Goal: Information Seeking & Learning: Learn about a topic

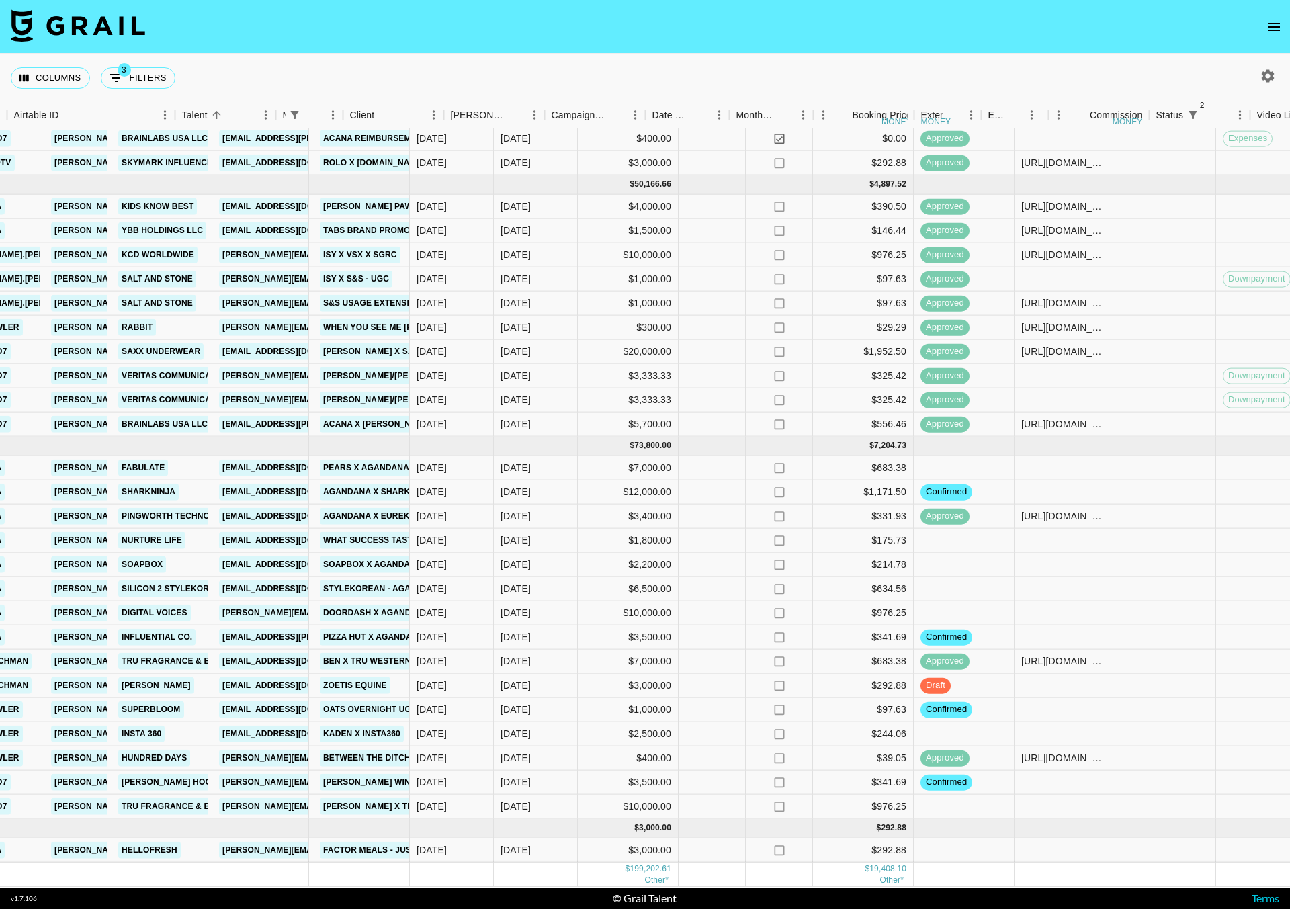
scroll to position [621, 494]
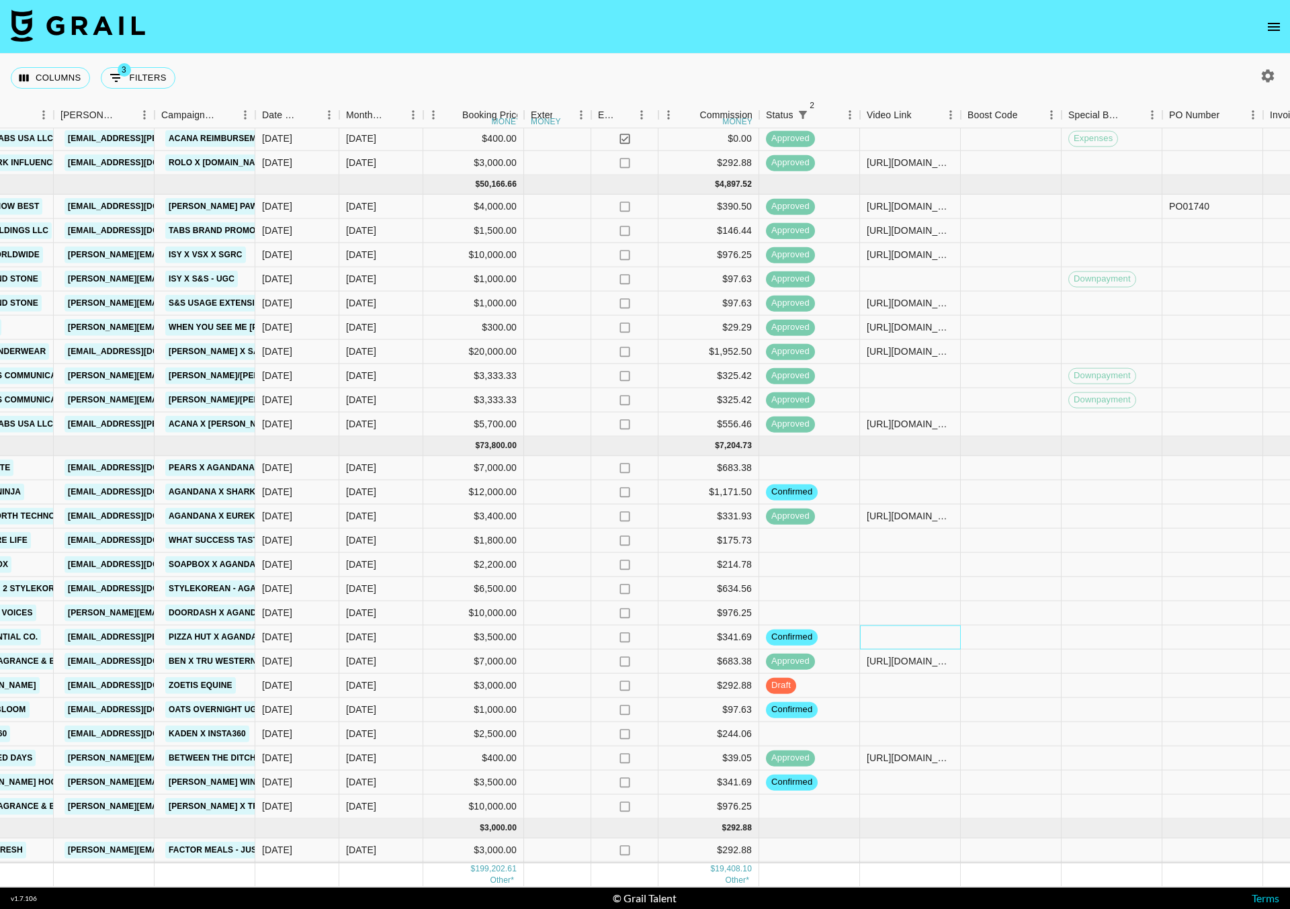
click at [887, 625] on div at bounding box center [910, 637] width 101 height 24
type input "https://www.youtube.com/shorts/tXVUIYsbznw"
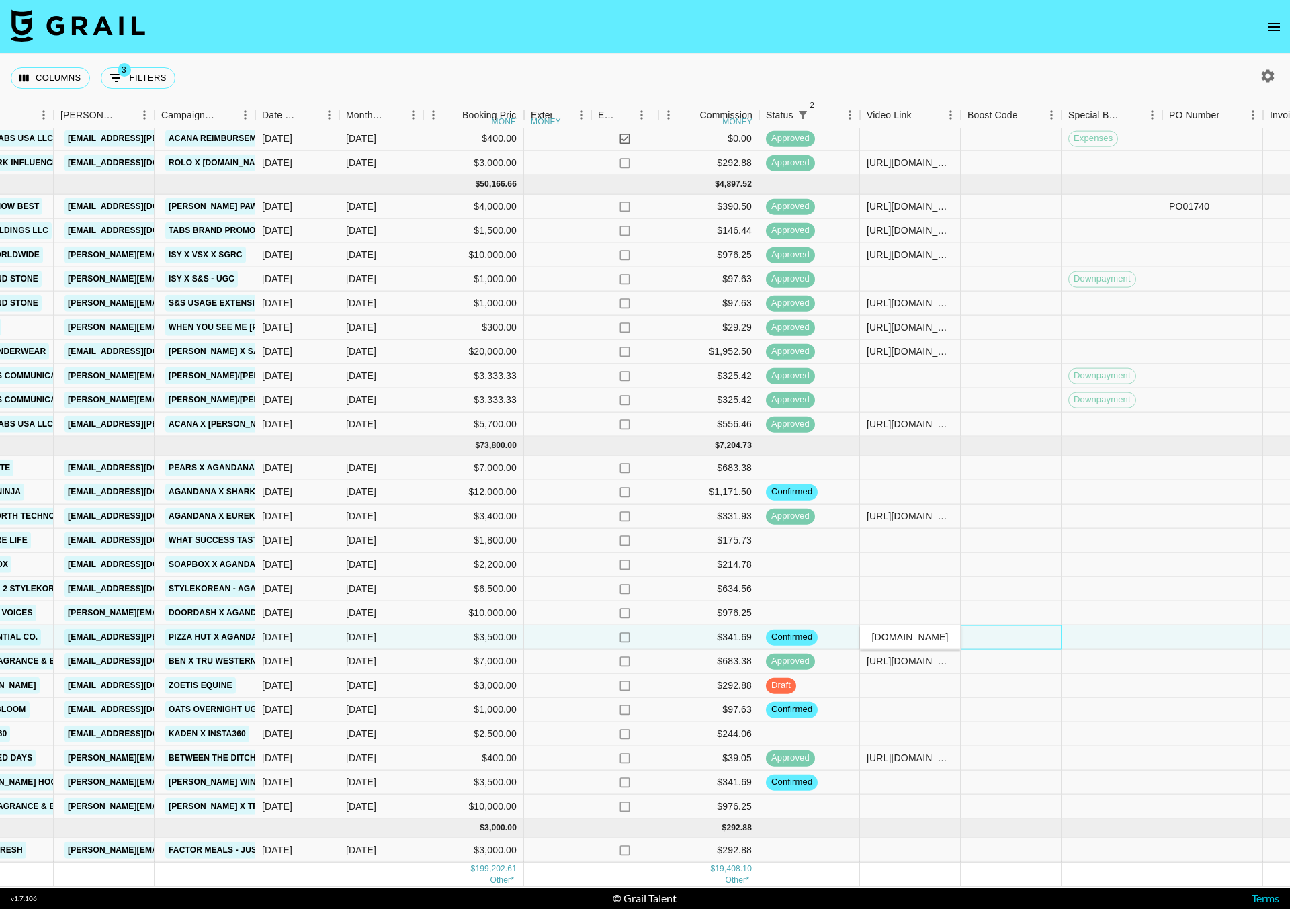
click at [983, 625] on div at bounding box center [1010, 637] width 101 height 24
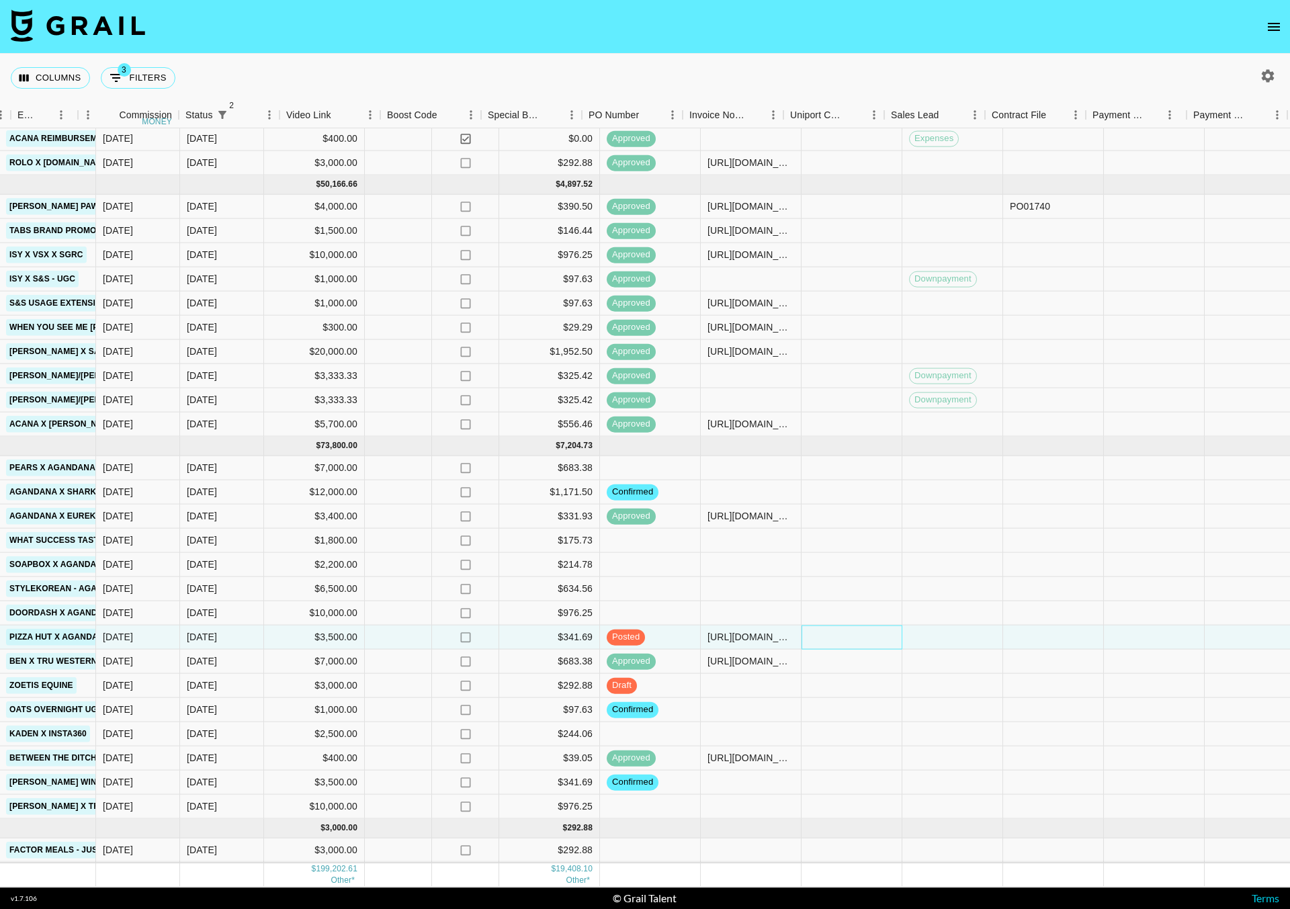
scroll to position [621, 1074]
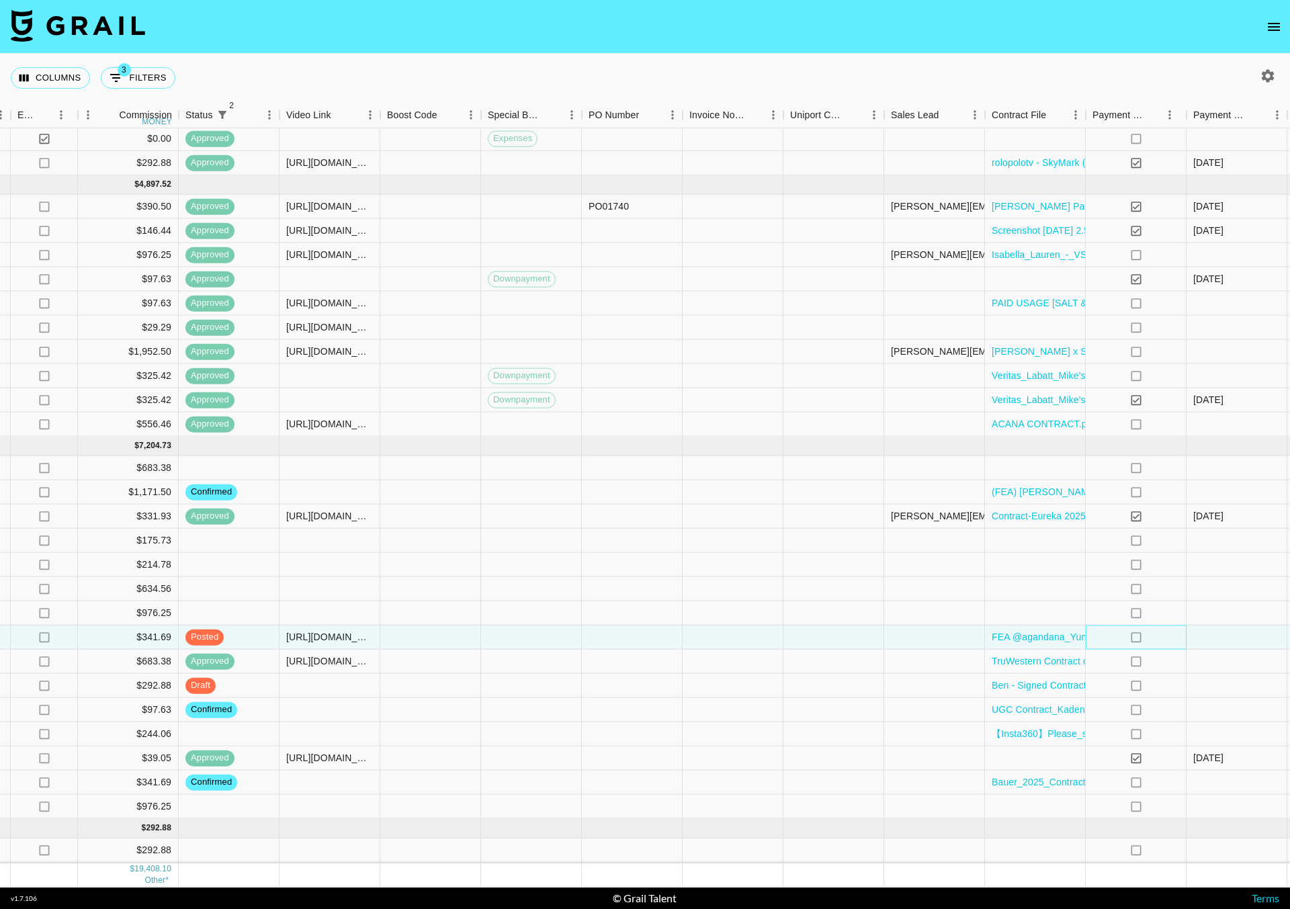
click at [1161, 625] on div "no" at bounding box center [1135, 637] width 101 height 24
click at [922, 625] on div at bounding box center [934, 637] width 101 height 24
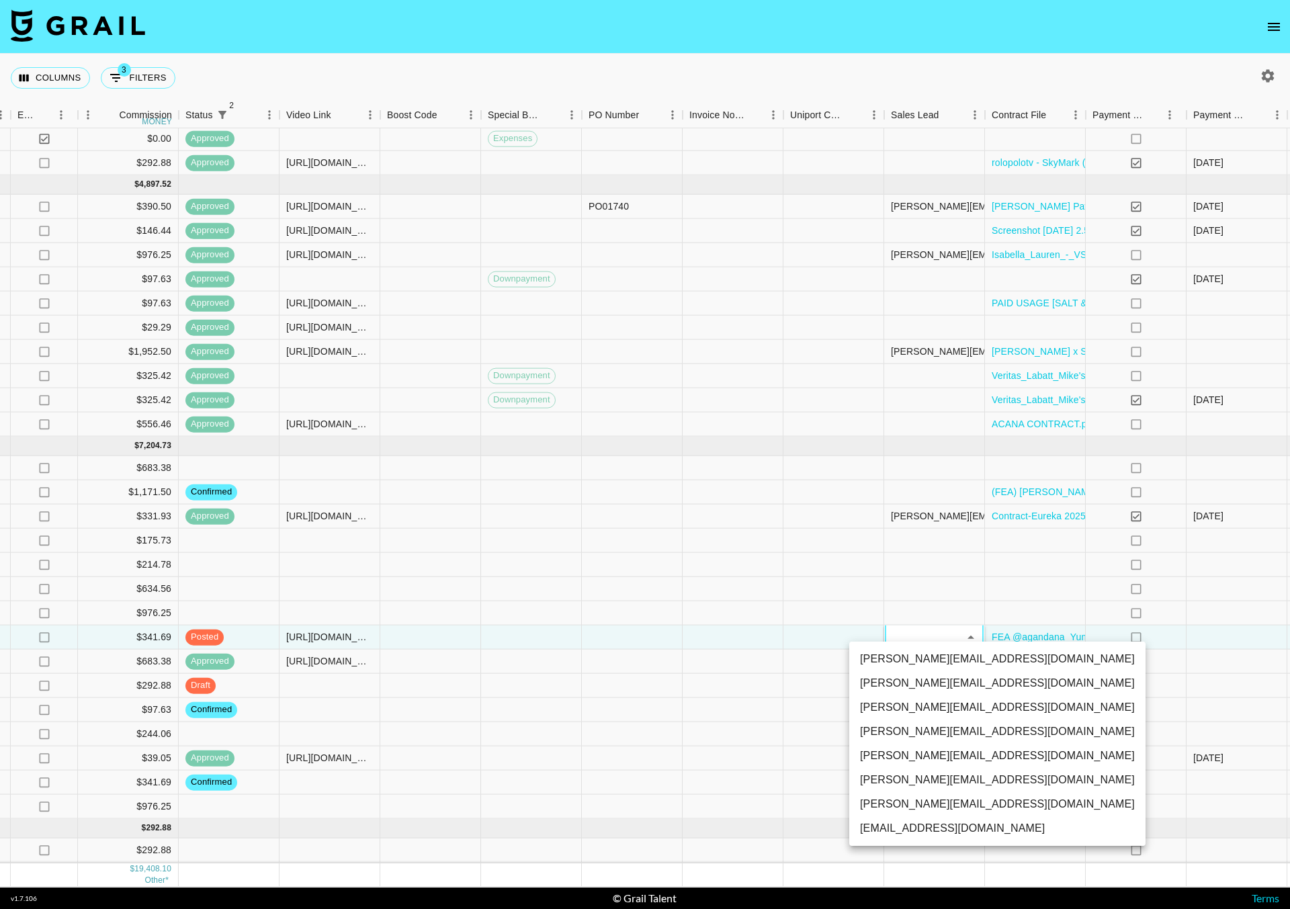
click at [919, 680] on li "[PERSON_NAME][EMAIL_ADDRESS][DOMAIN_NAME]" at bounding box center [997, 683] width 296 height 24
type input "0amafEgQAKSU2gQdPt5nQkpEM4D2"
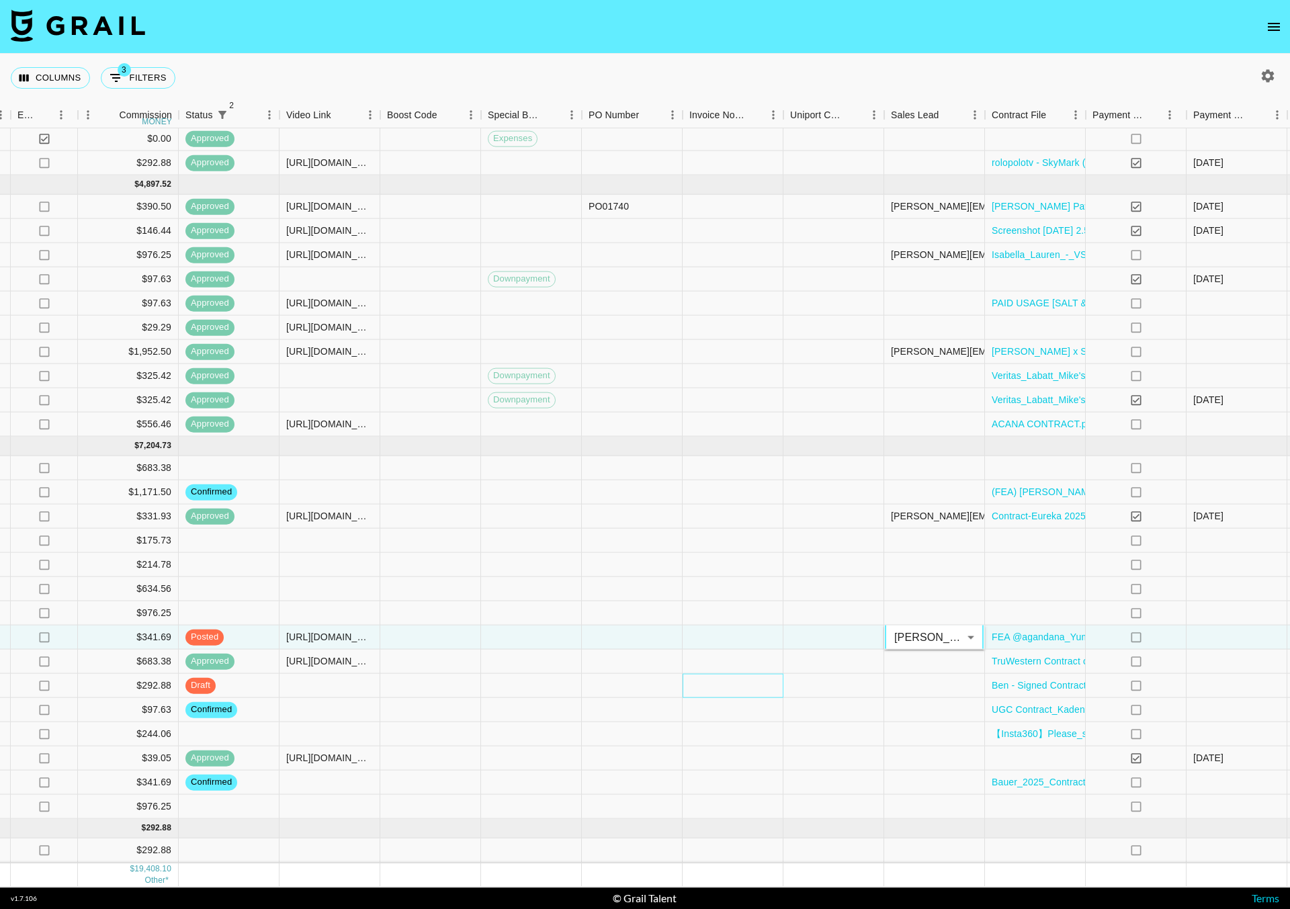
click at [762, 674] on div at bounding box center [732, 686] width 101 height 24
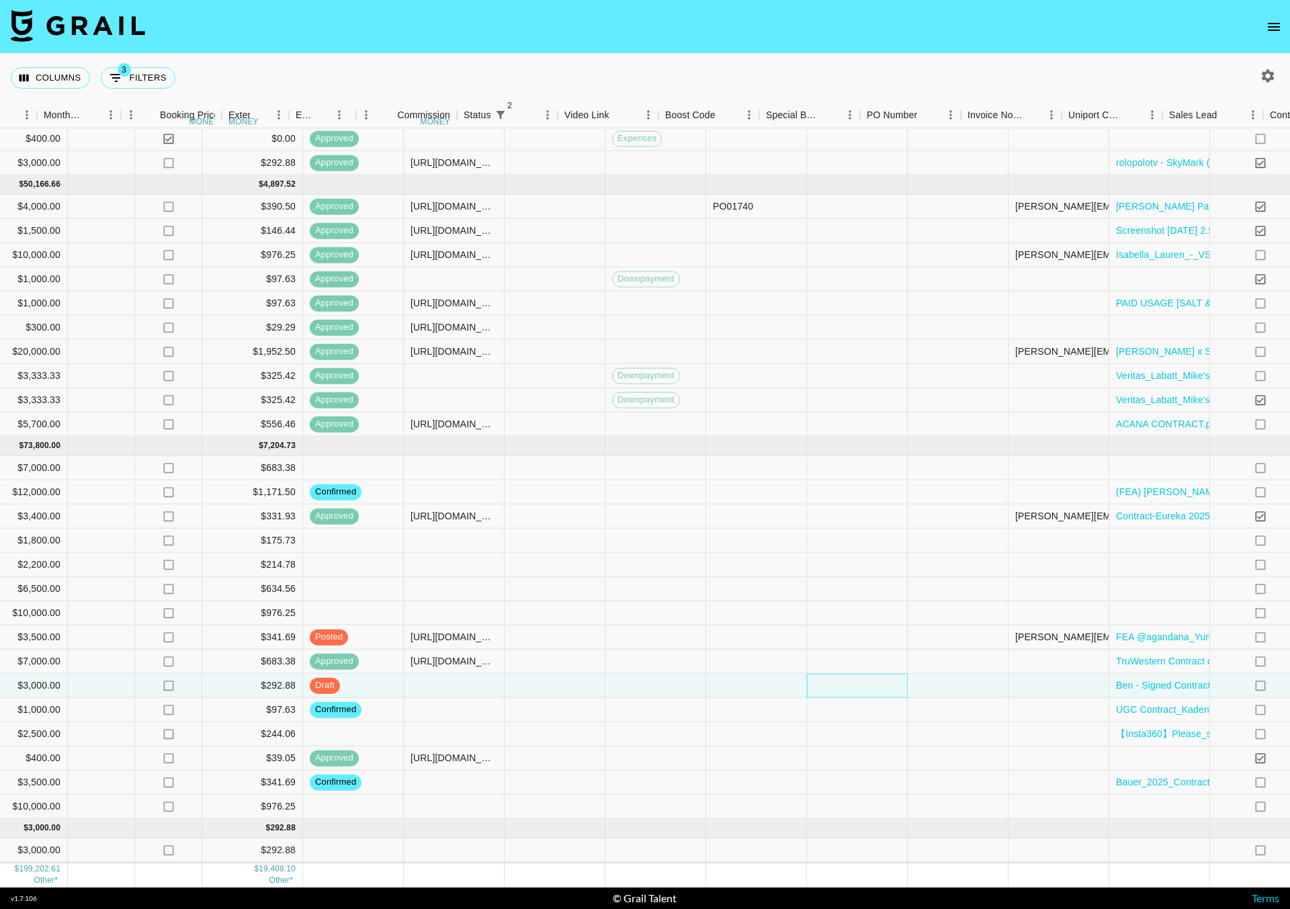
scroll to position [621, 1241]
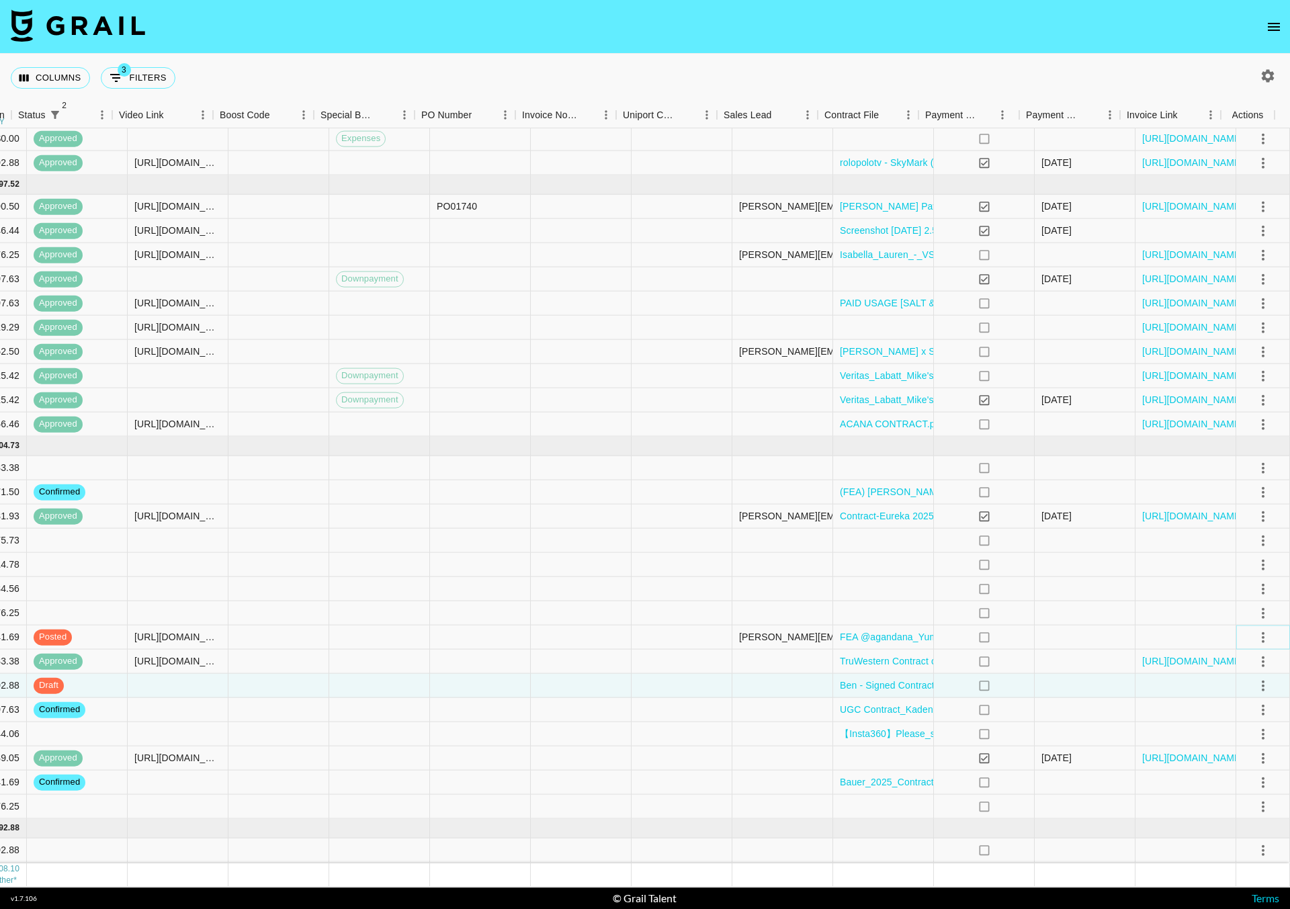
click at [1255, 629] on icon "select merge strategy" at bounding box center [1263, 637] width 16 height 16
click at [1232, 747] on div "Approve" at bounding box center [1233, 748] width 41 height 16
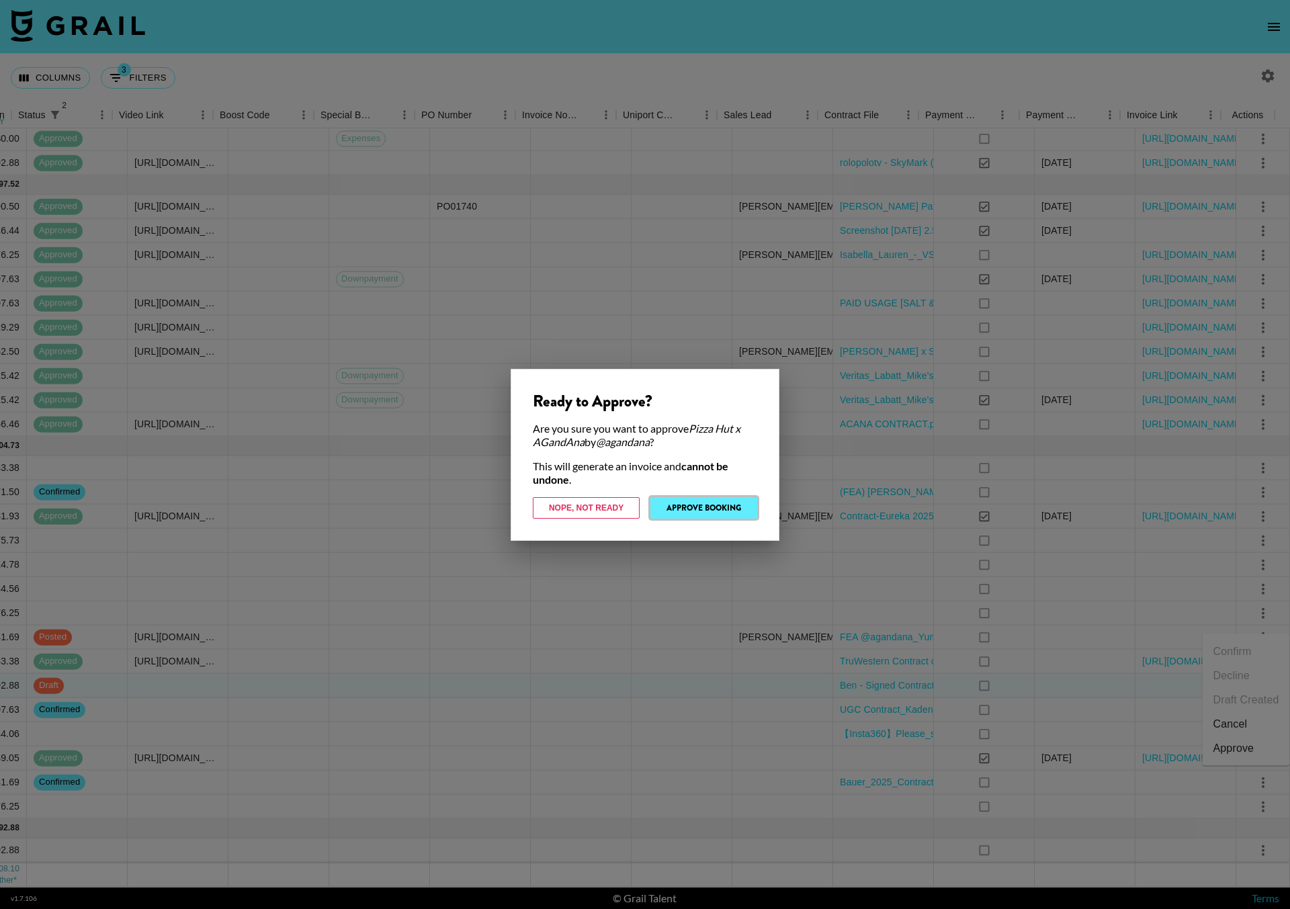
click at [715, 513] on button "Approve Booking" at bounding box center [703, 507] width 107 height 21
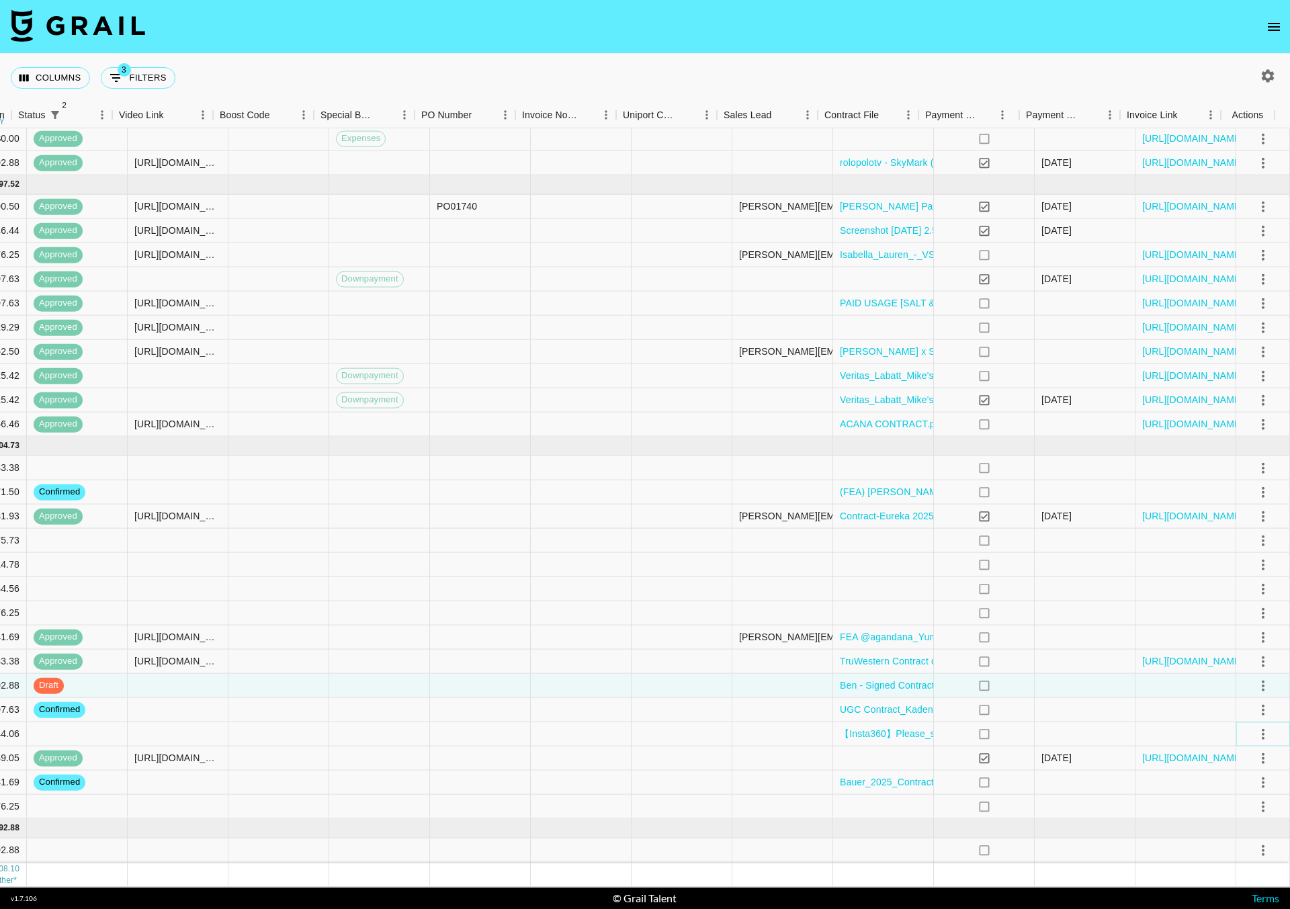
click at [1251, 722] on button "select merge strategy" at bounding box center [1262, 733] width 23 height 23
click at [1255, 725] on icon "select merge strategy" at bounding box center [1263, 733] width 16 height 16
click at [1241, 746] on li "Confirm" at bounding box center [1245, 748] width 87 height 24
click at [1234, 793] on li "Draft Created" at bounding box center [1245, 796] width 87 height 24
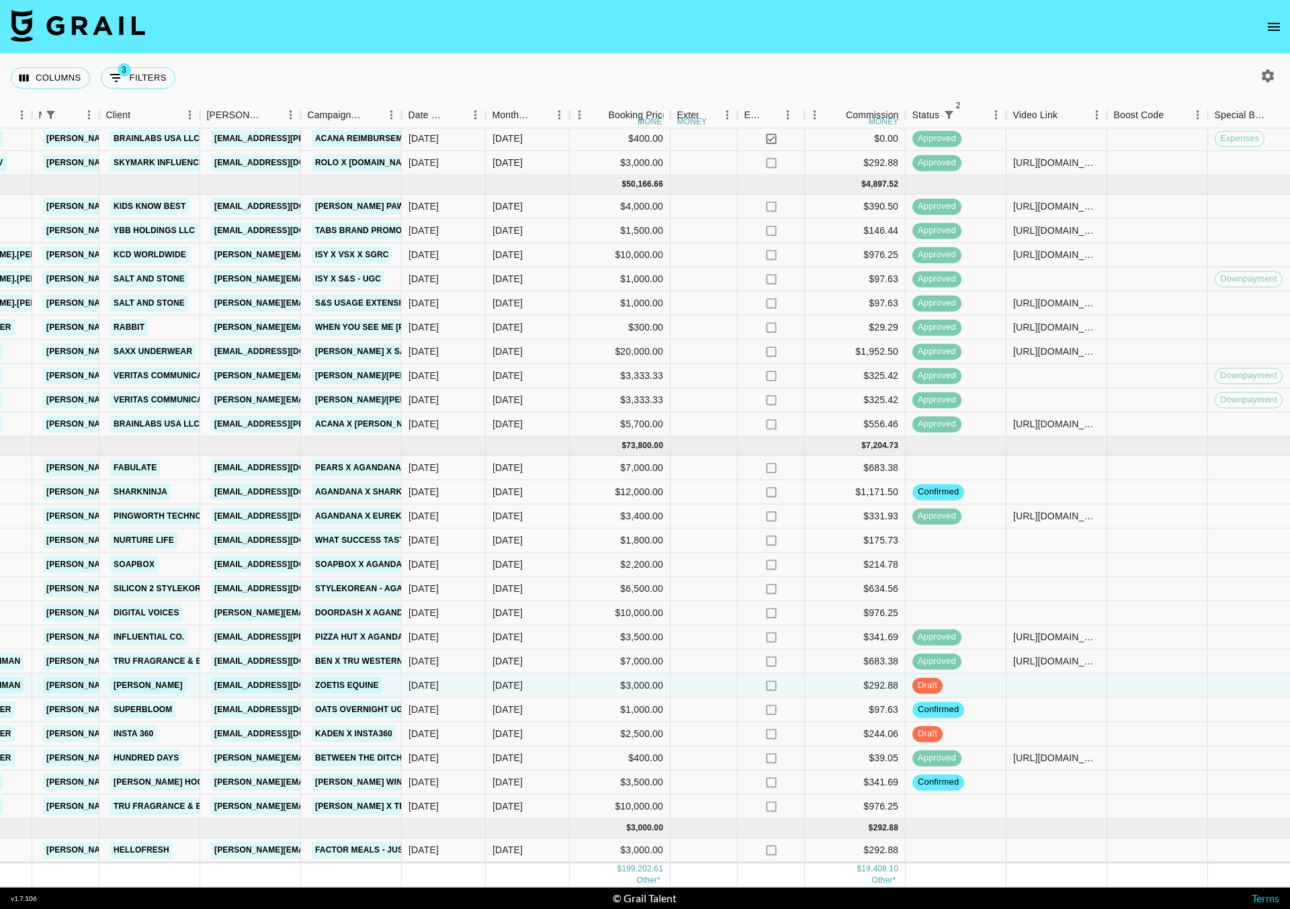
scroll to position [621, 0]
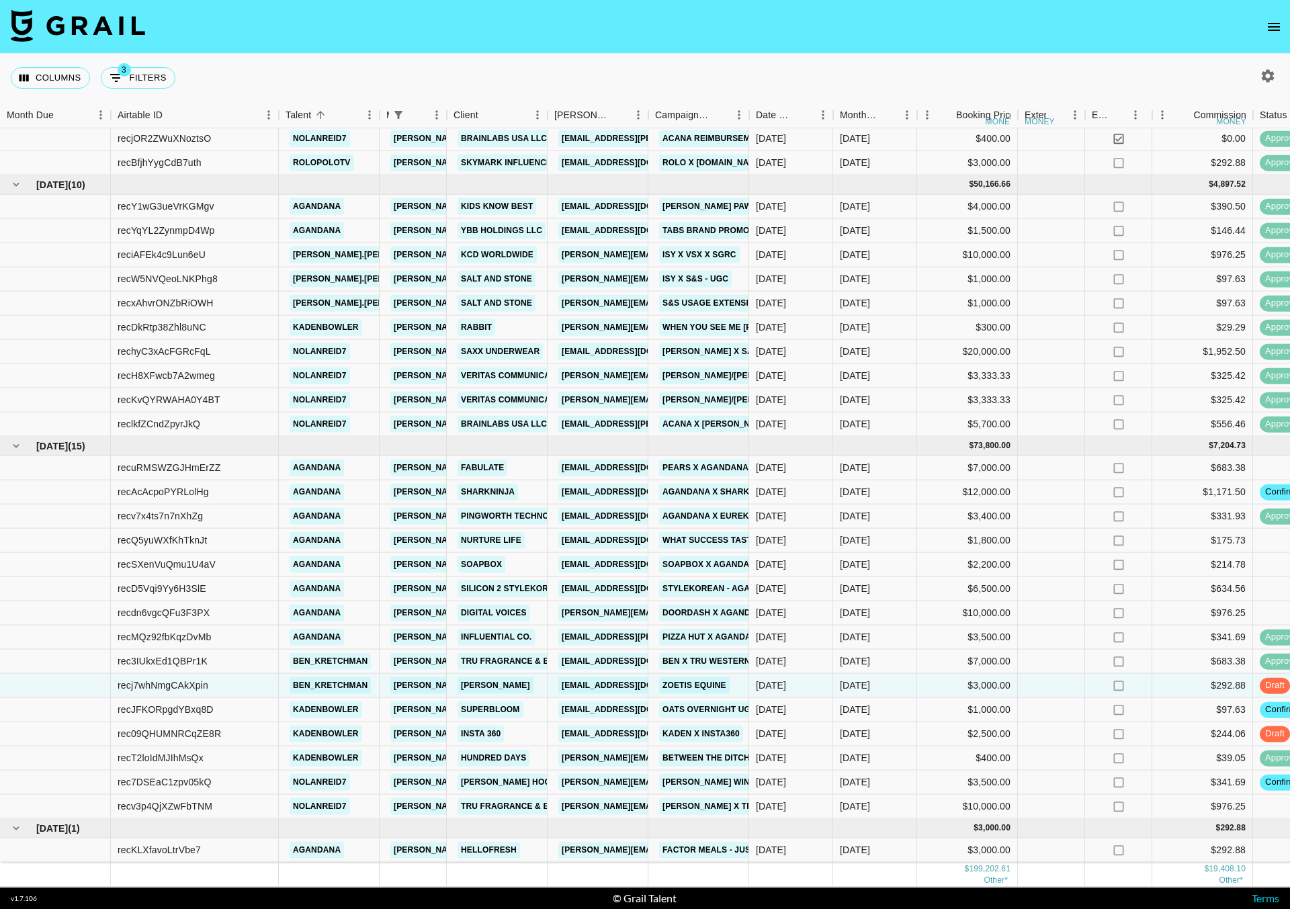
click at [1264, 76] on icon "button" at bounding box center [1267, 75] width 13 height 13
select select "[DATE]"
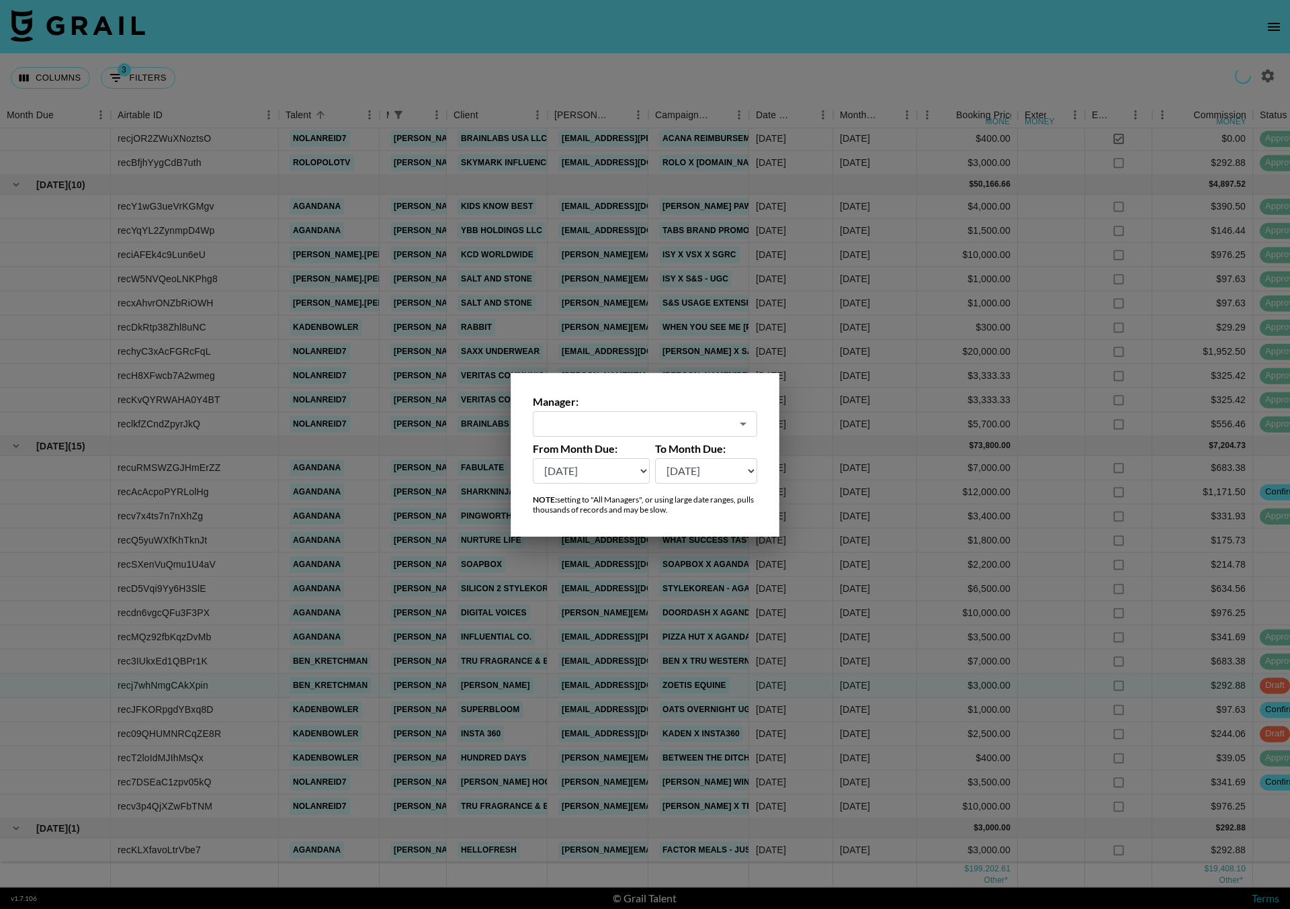
click at [598, 420] on input "text" at bounding box center [636, 423] width 190 height 15
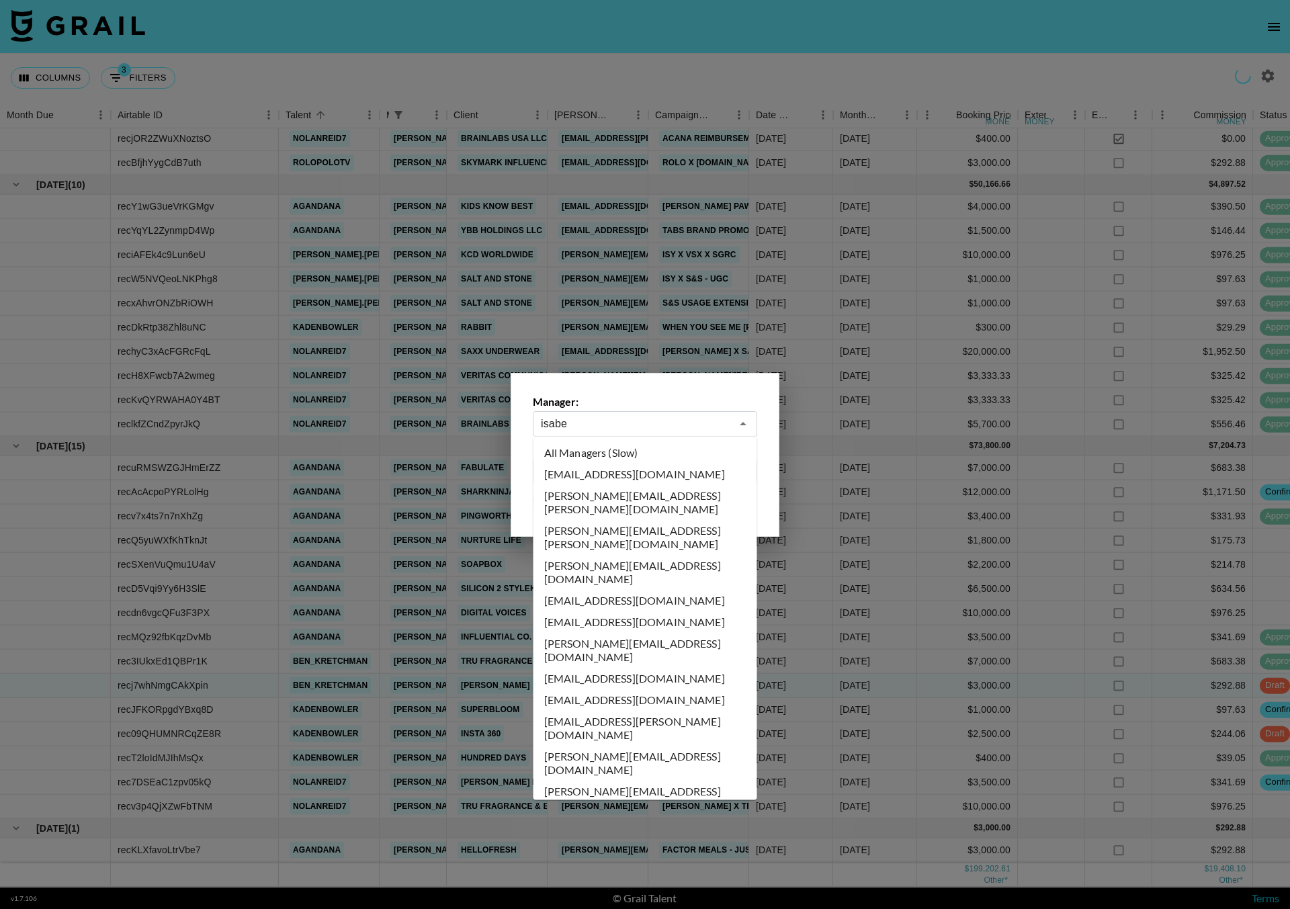
type input "isabel"
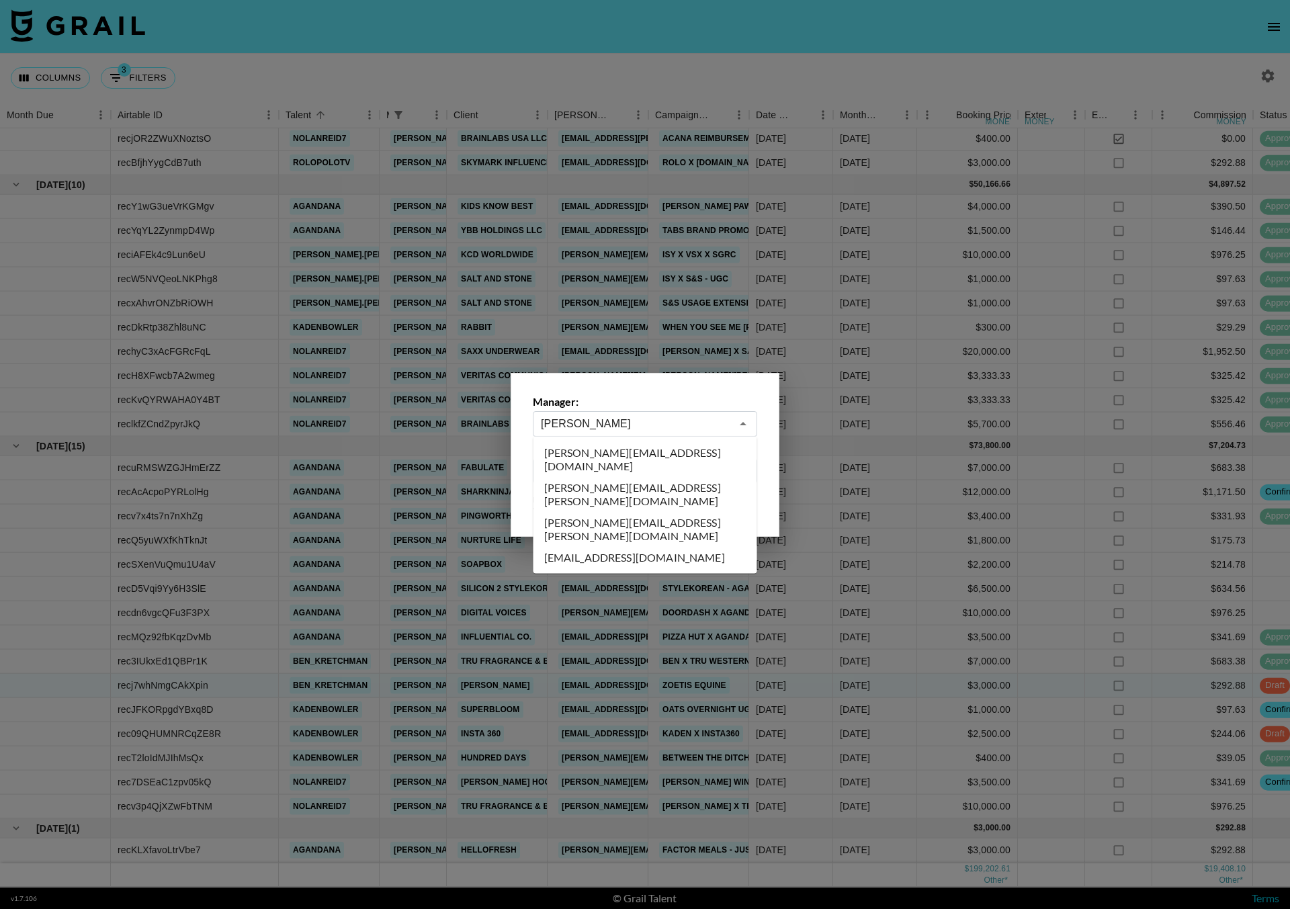
scroll to position [0, 0]
click at [608, 477] on li "[PERSON_NAME][EMAIL_ADDRESS][PERSON_NAME][DOMAIN_NAME]" at bounding box center [645, 494] width 224 height 35
click at [267, 60] on div at bounding box center [645, 454] width 1290 height 909
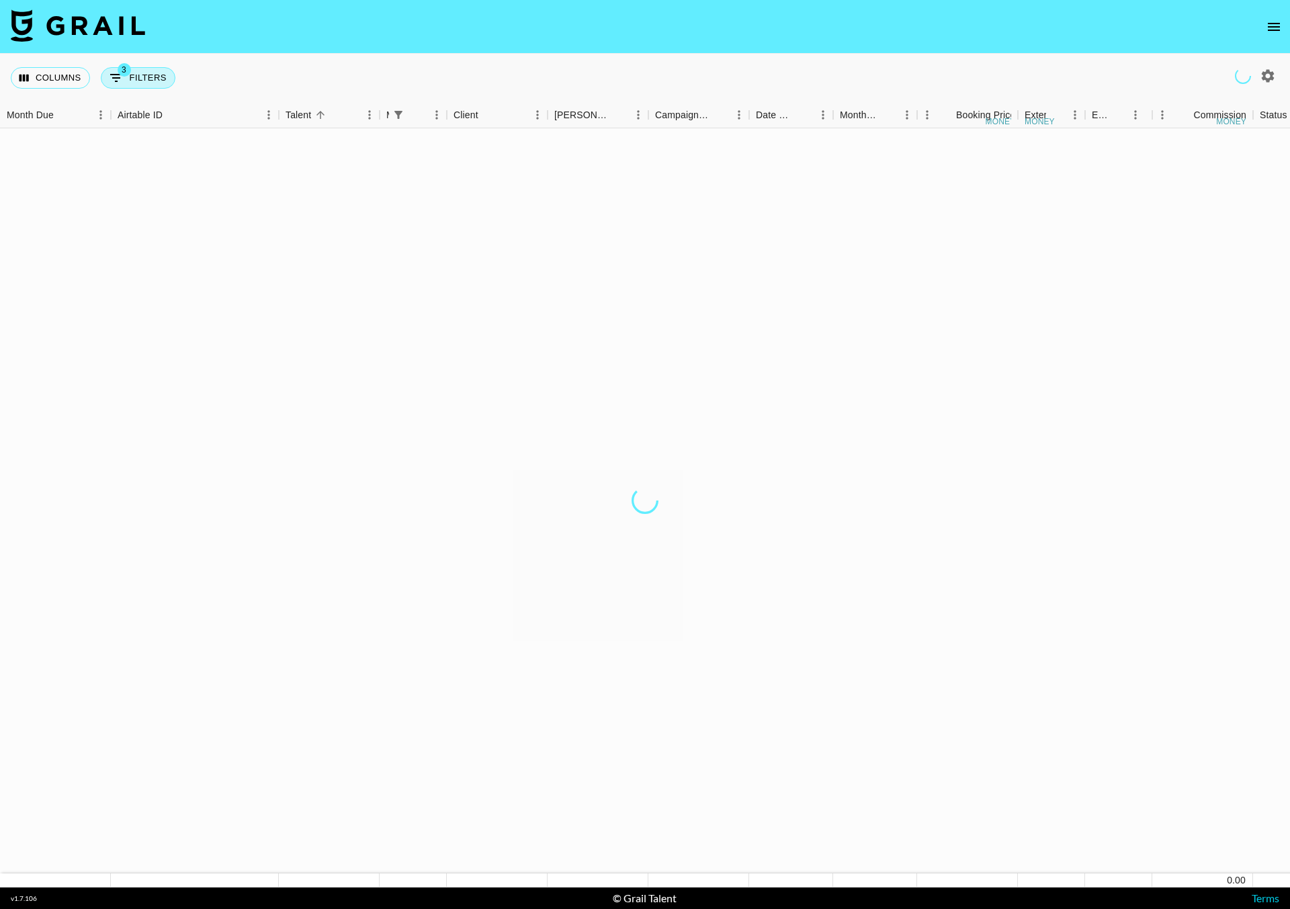
click at [153, 68] on button "3 Filters" at bounding box center [138, 77] width 75 height 21
select select "managerIds"
select select "status"
select select "not"
select select "declined"
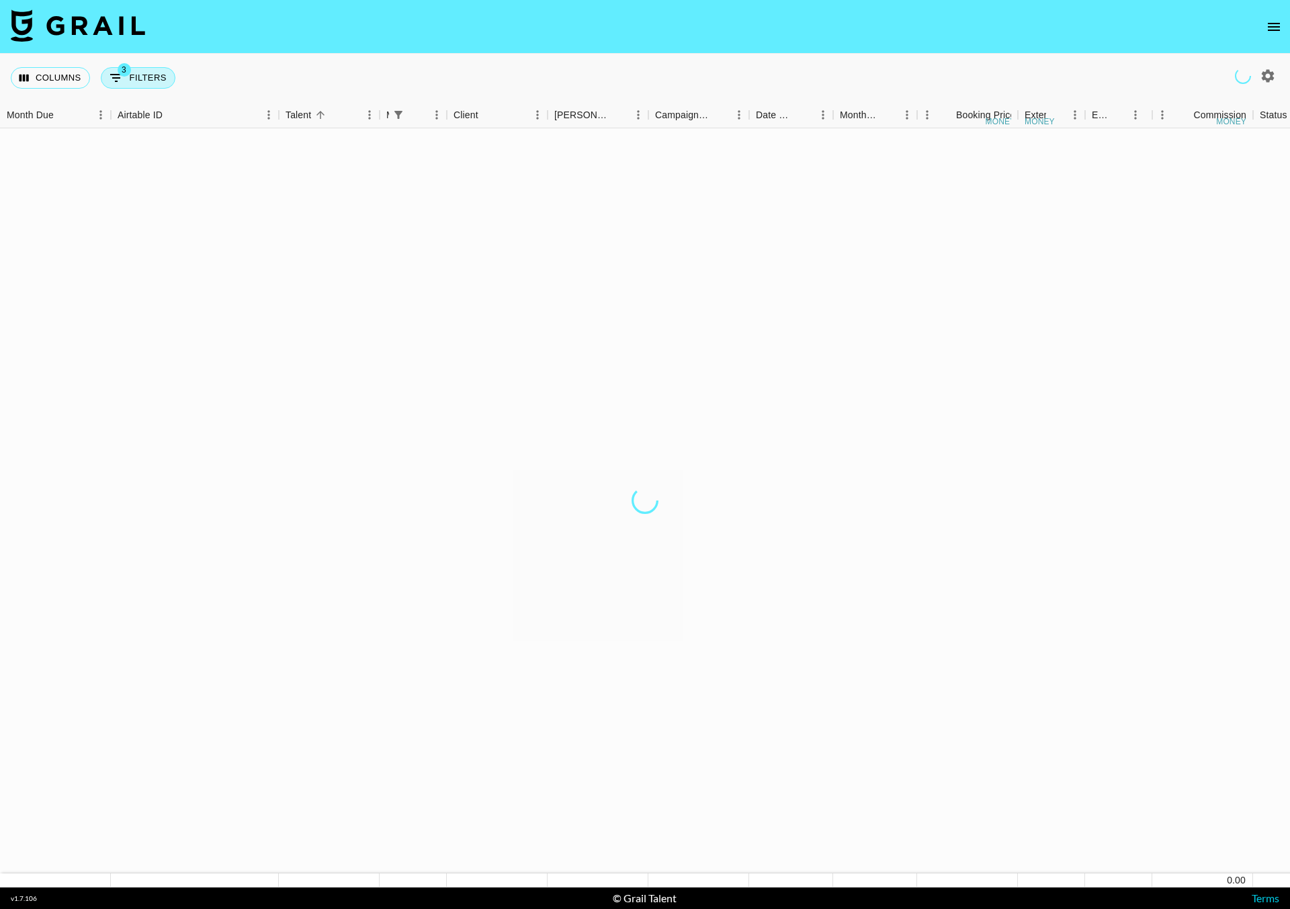
select select "status"
select select "not"
select select "cancelled"
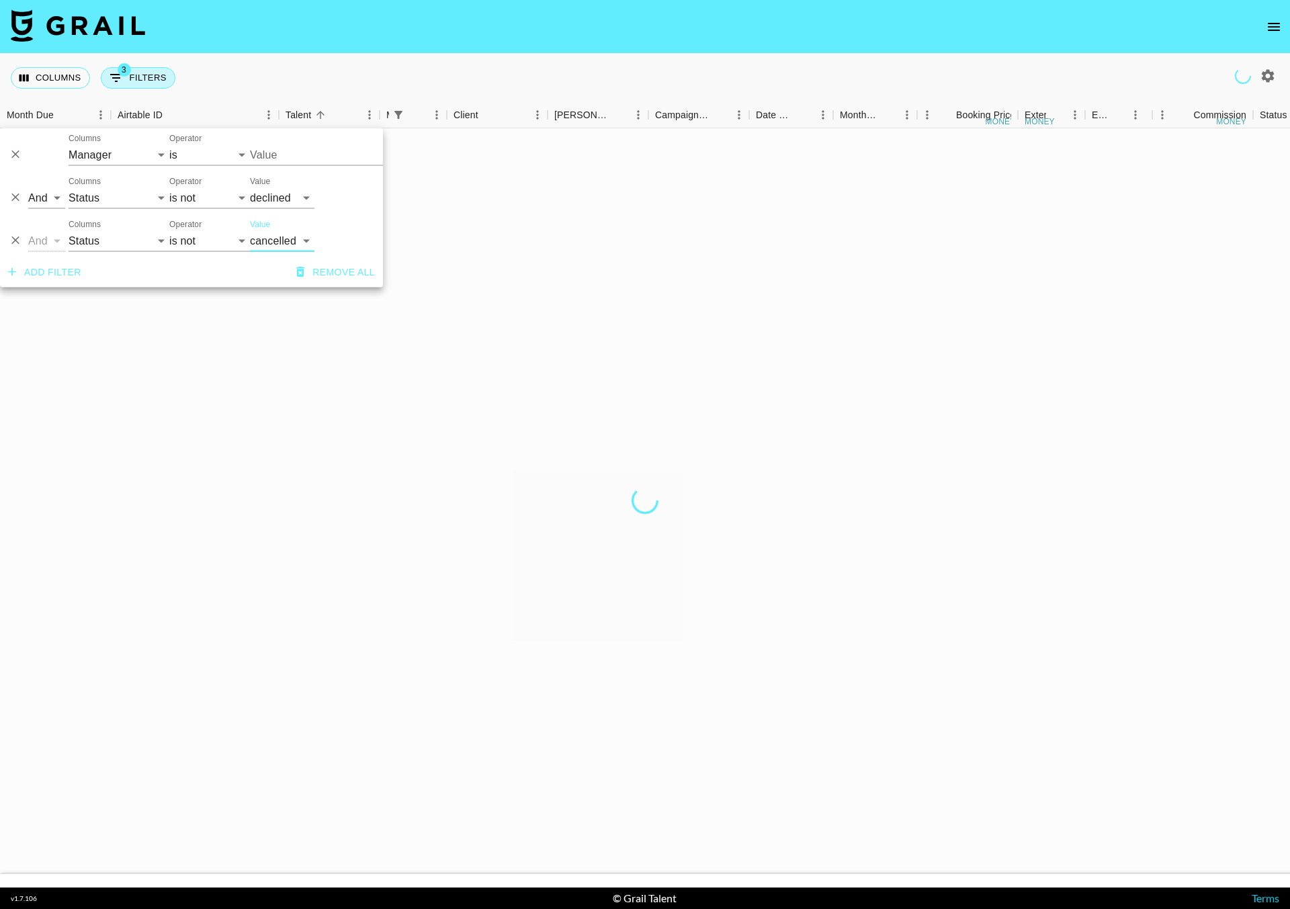
type input "[PERSON_NAME][EMAIL_ADDRESS][DOMAIN_NAME]"
click at [300, 158] on input "[PERSON_NAME][EMAIL_ADDRESS][DOMAIN_NAME]" at bounding box center [332, 154] width 164 height 21
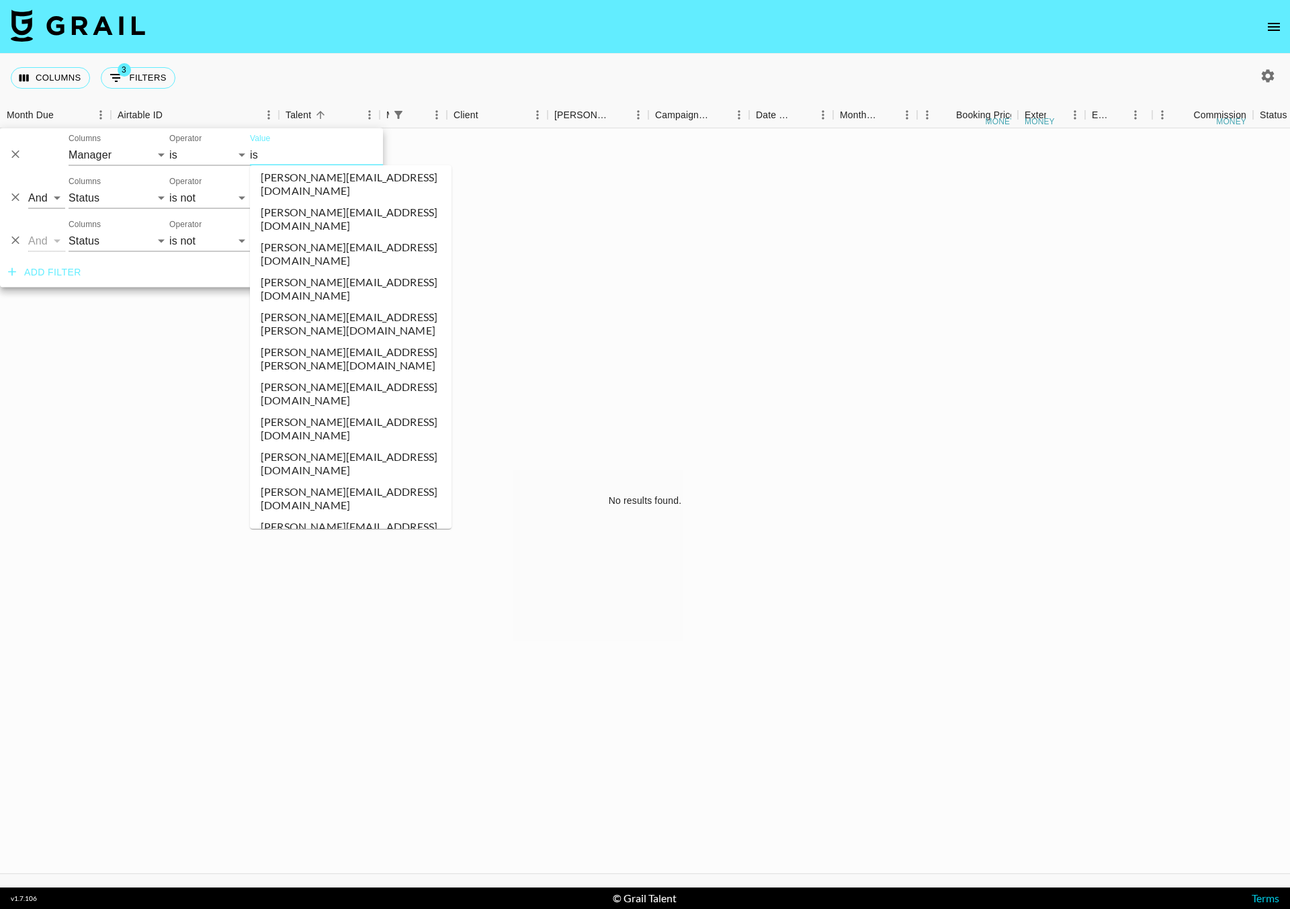
scroll to position [0, 0]
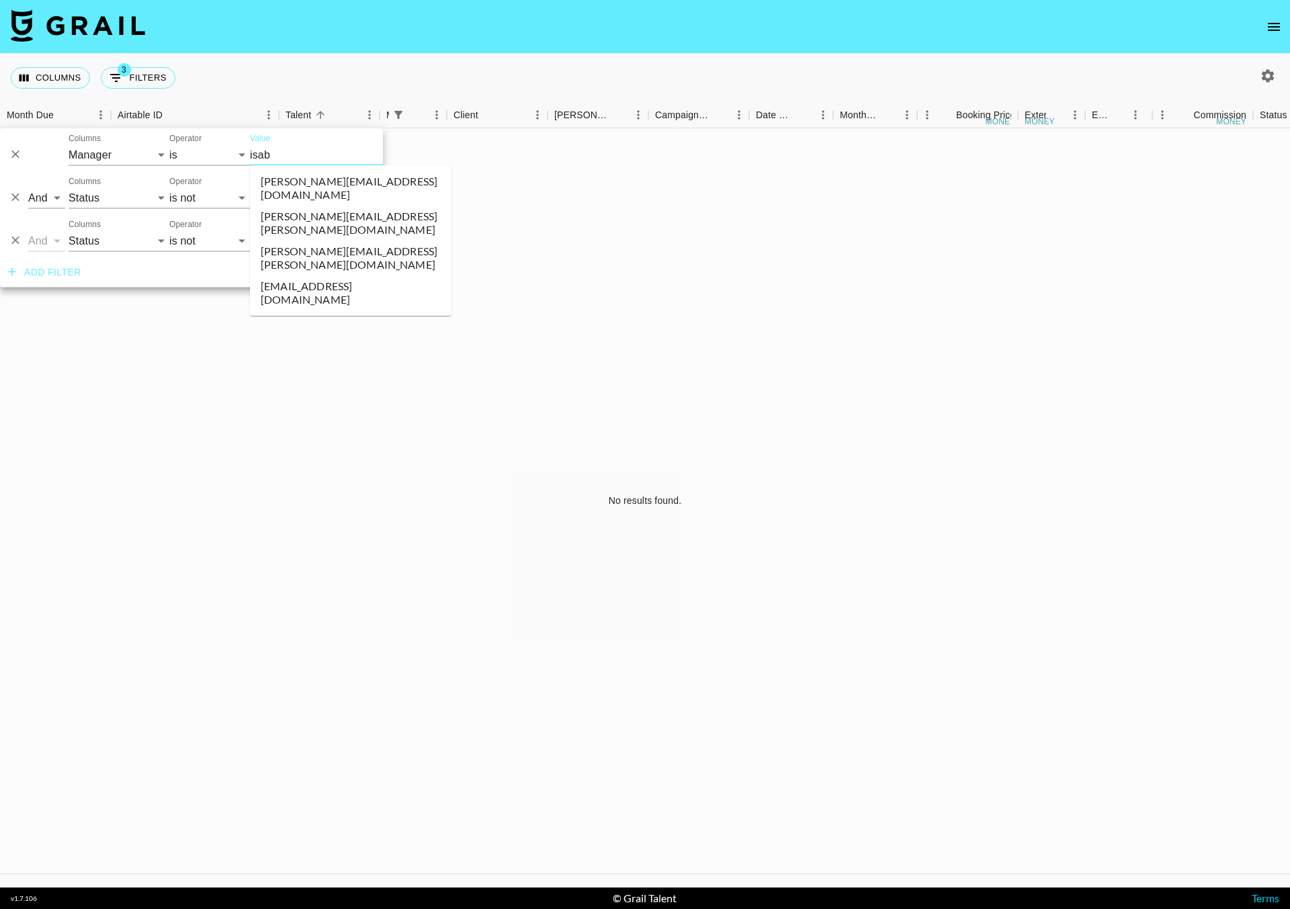
type input "isabe"
click at [344, 206] on li "[PERSON_NAME][EMAIL_ADDRESS][PERSON_NAME][DOMAIN_NAME]" at bounding box center [350, 223] width 201 height 35
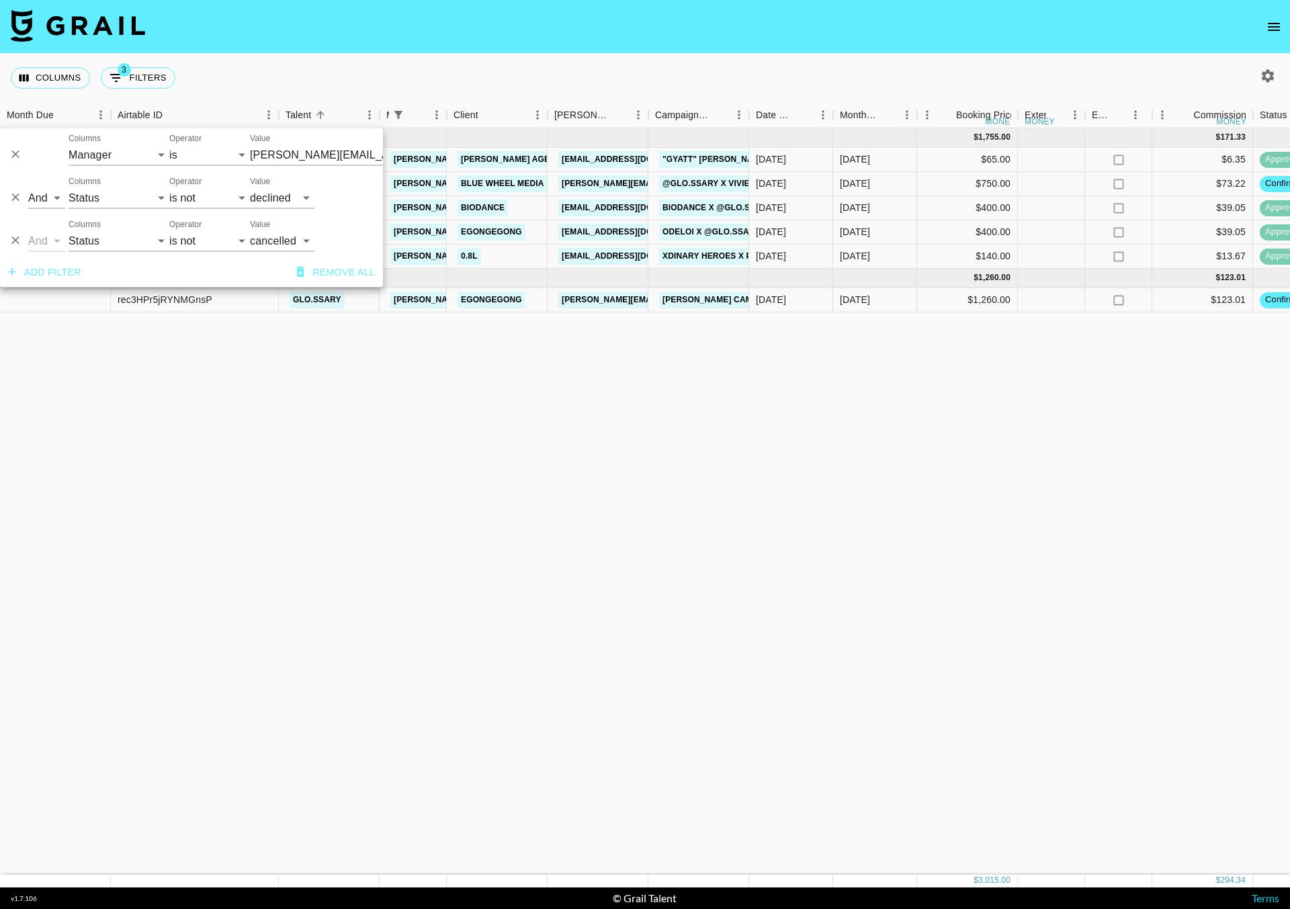
click at [599, 69] on div "Columns 3 Filters + Booking" at bounding box center [645, 78] width 1290 height 48
type input "[PERSON_NAME][EMAIL_ADDRESS][PERSON_NAME][DOMAIN_NAME]"
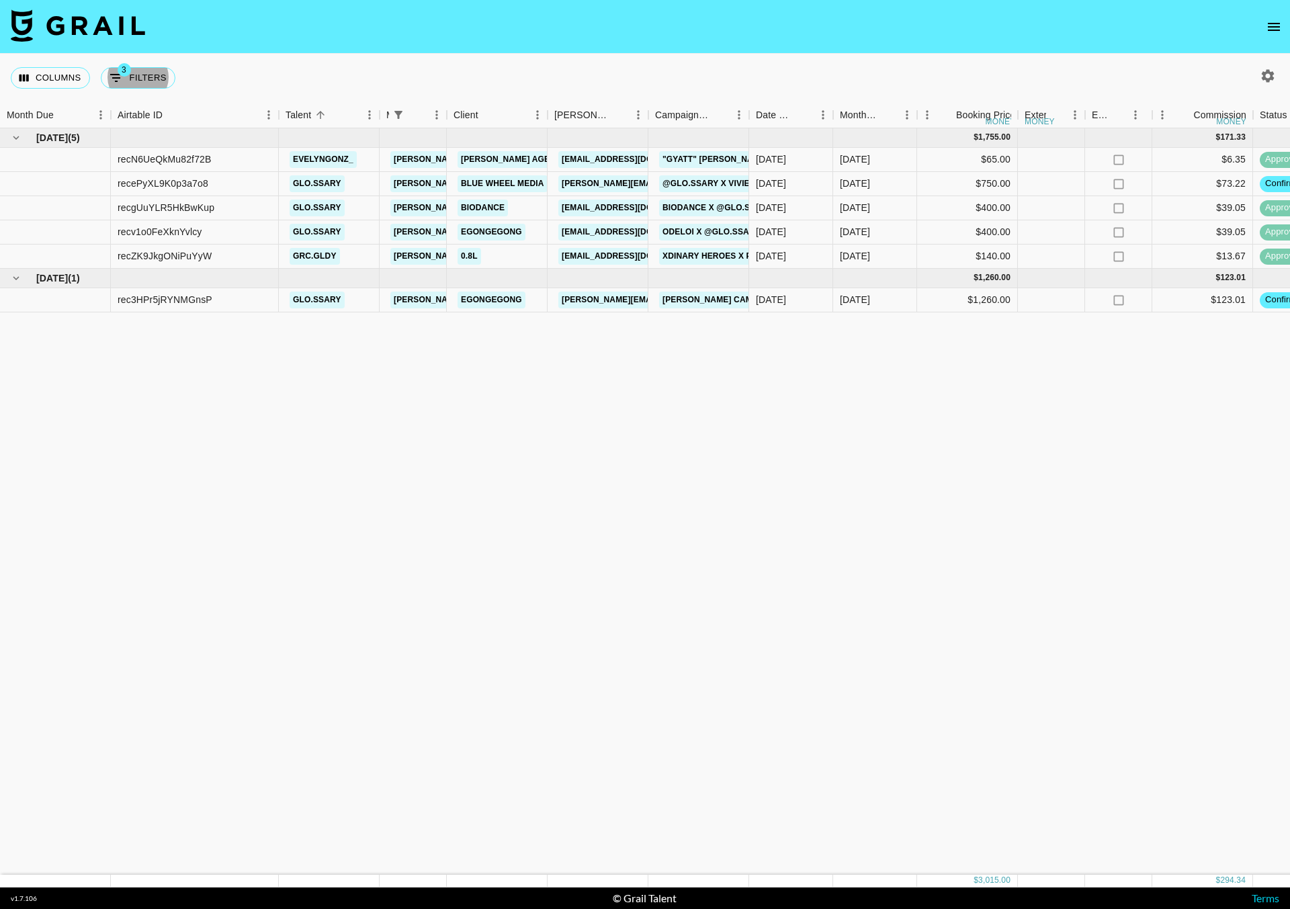
click at [1265, 21] on icon "open drawer" at bounding box center [1273, 27] width 16 height 16
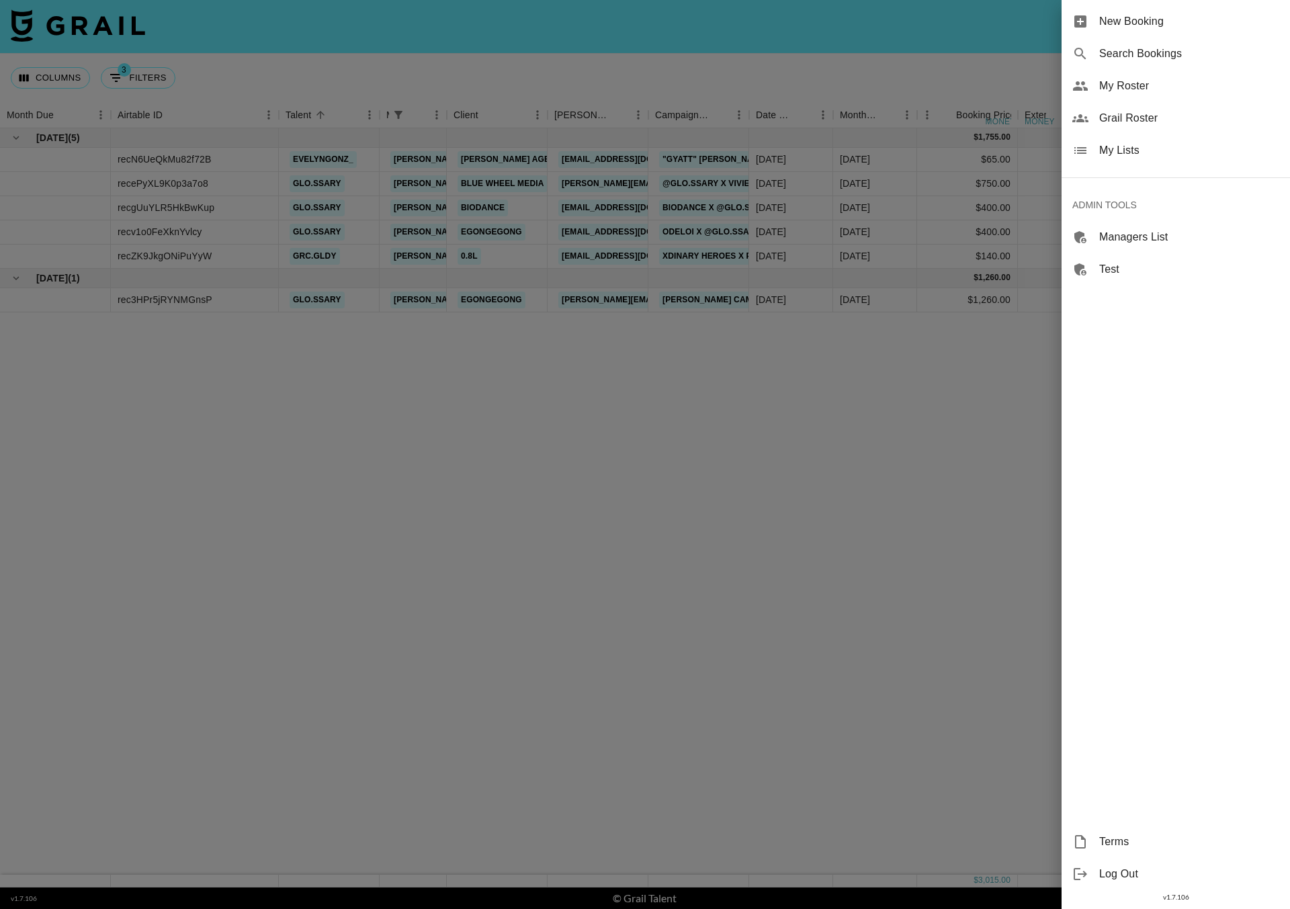
click at [1122, 118] on span "Grail Roster" at bounding box center [1189, 118] width 180 height 16
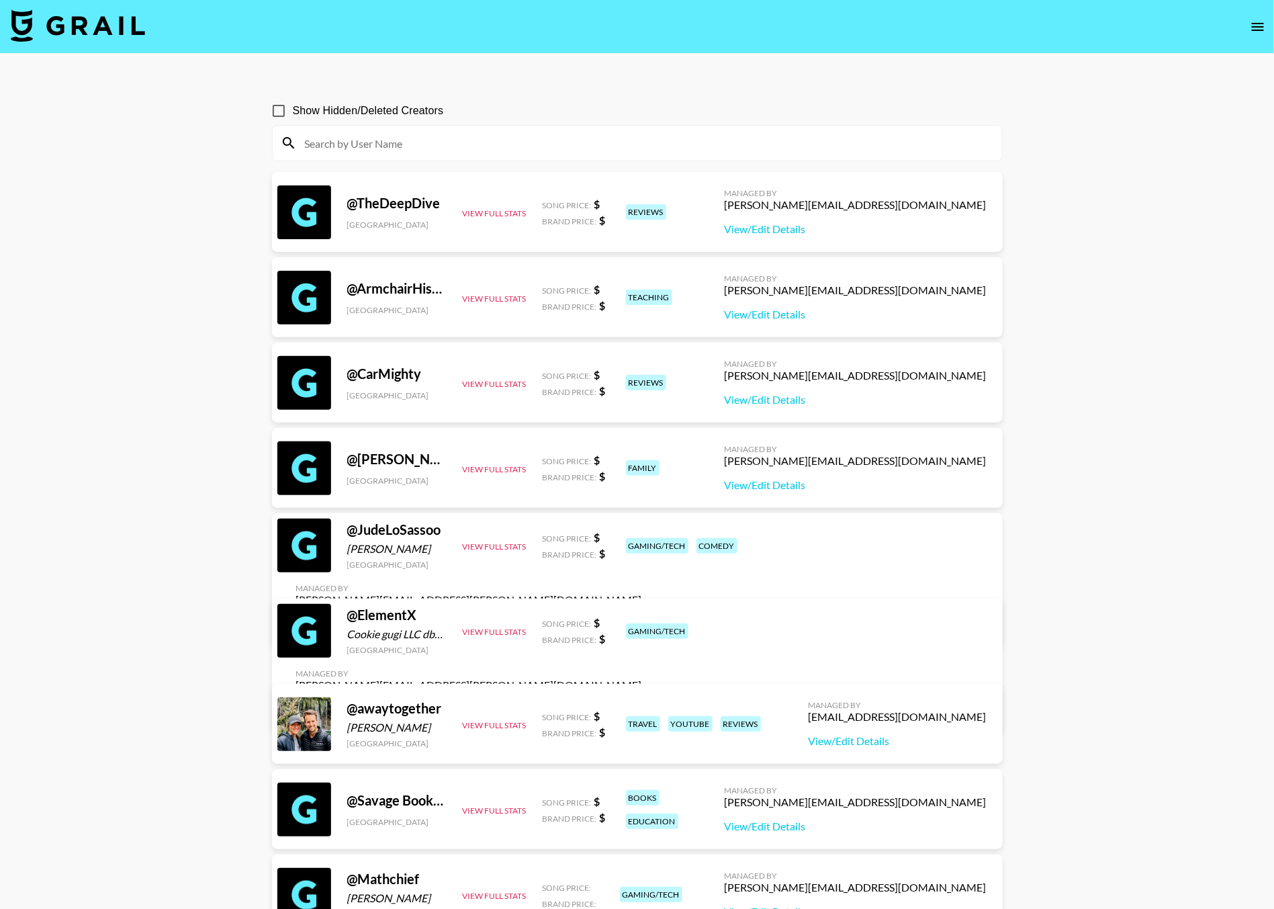
click at [428, 138] on input at bounding box center [645, 142] width 697 height 21
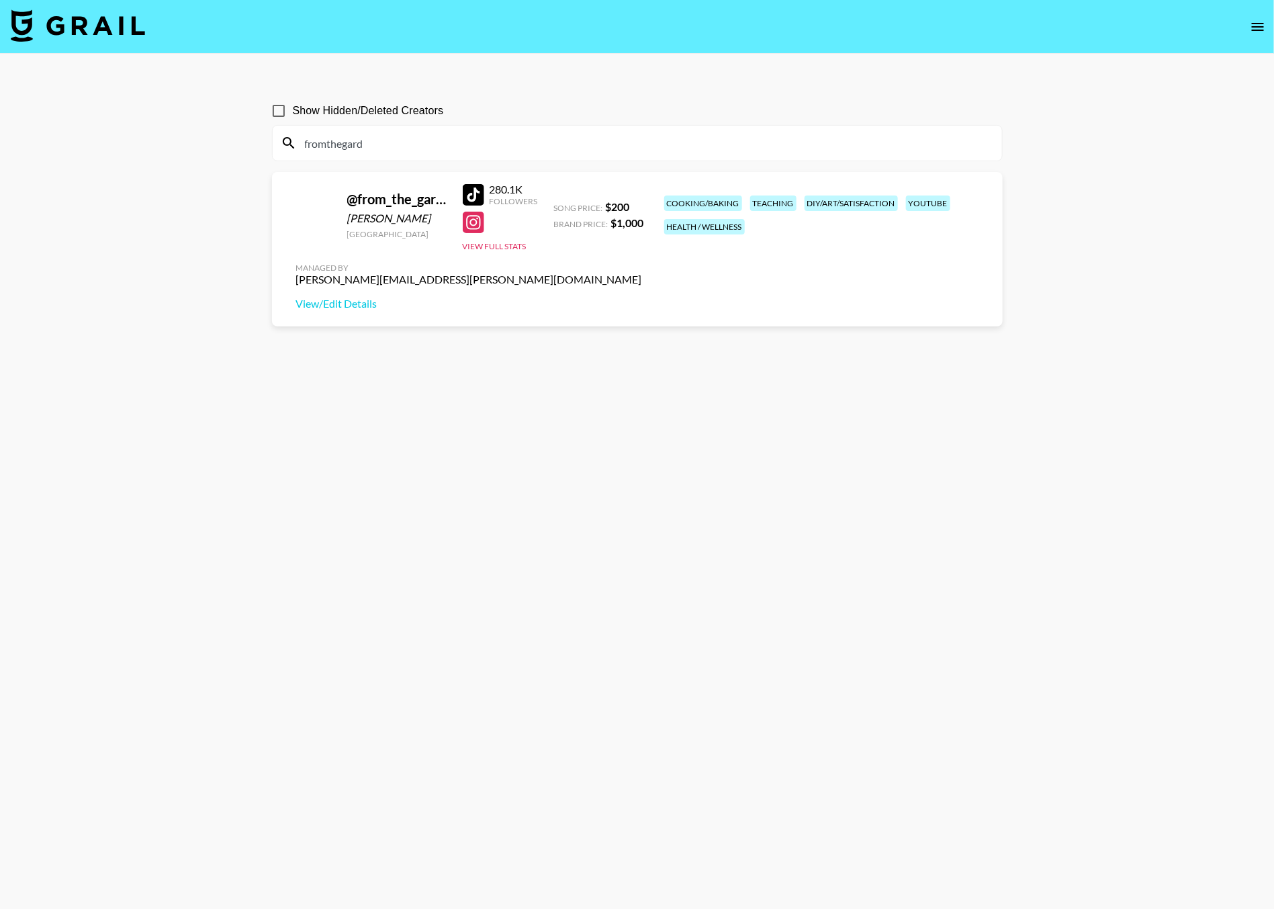
type input "fromthegard"
click at [1255, 32] on icon "open drawer" at bounding box center [1258, 27] width 16 height 16
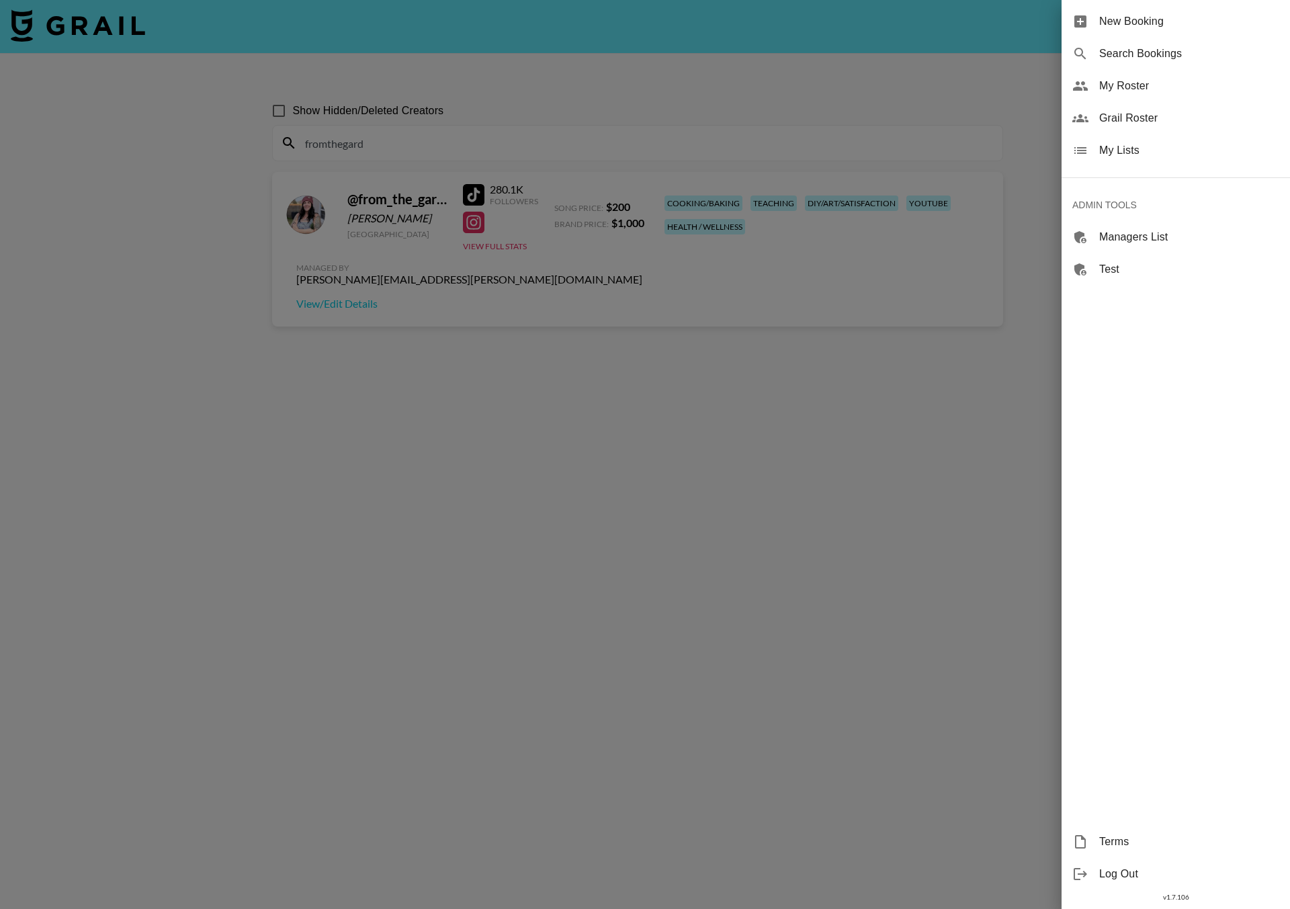
click at [1132, 78] on span "My Roster" at bounding box center [1189, 86] width 180 height 16
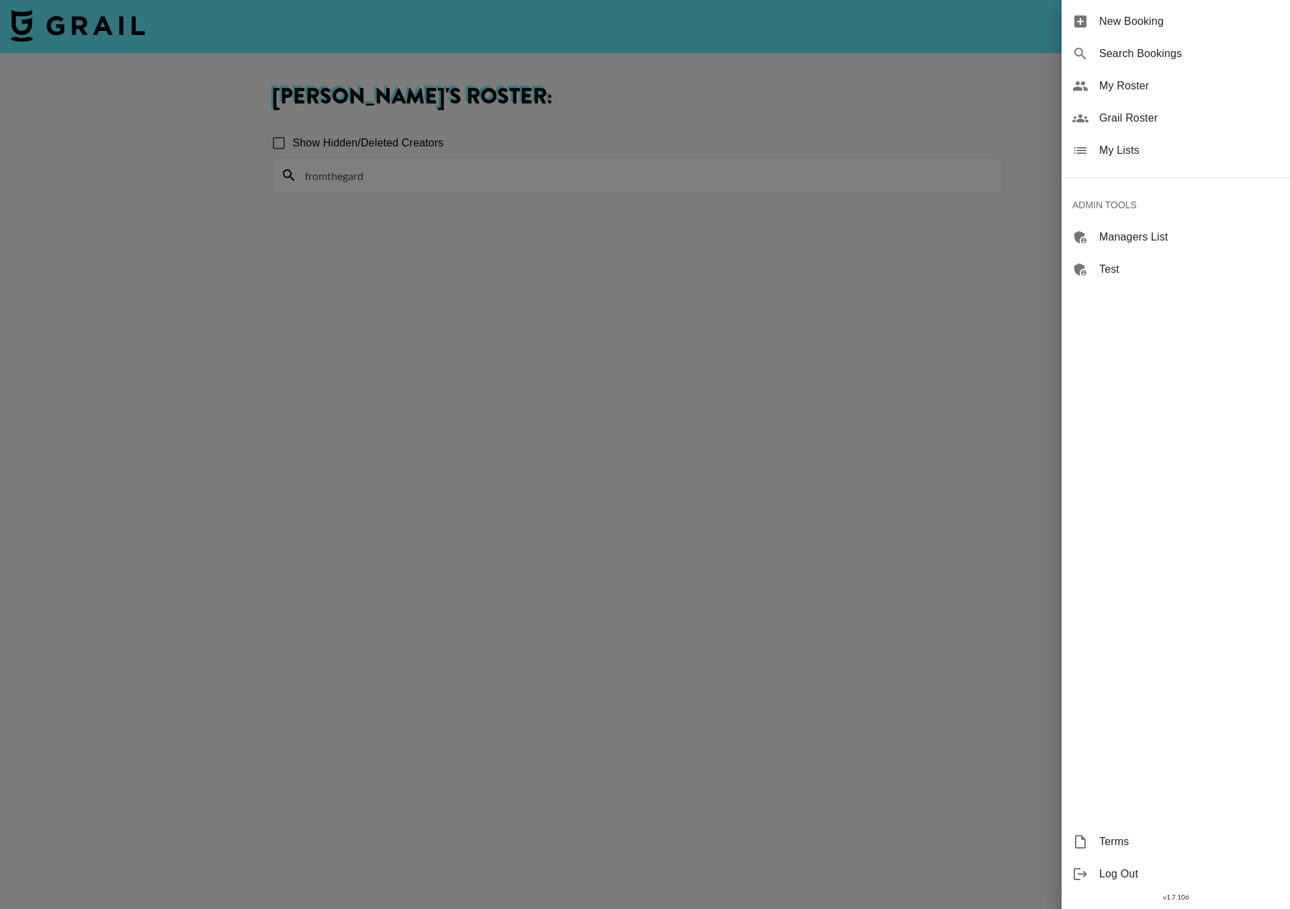
click at [433, 162] on div at bounding box center [645, 454] width 1290 height 909
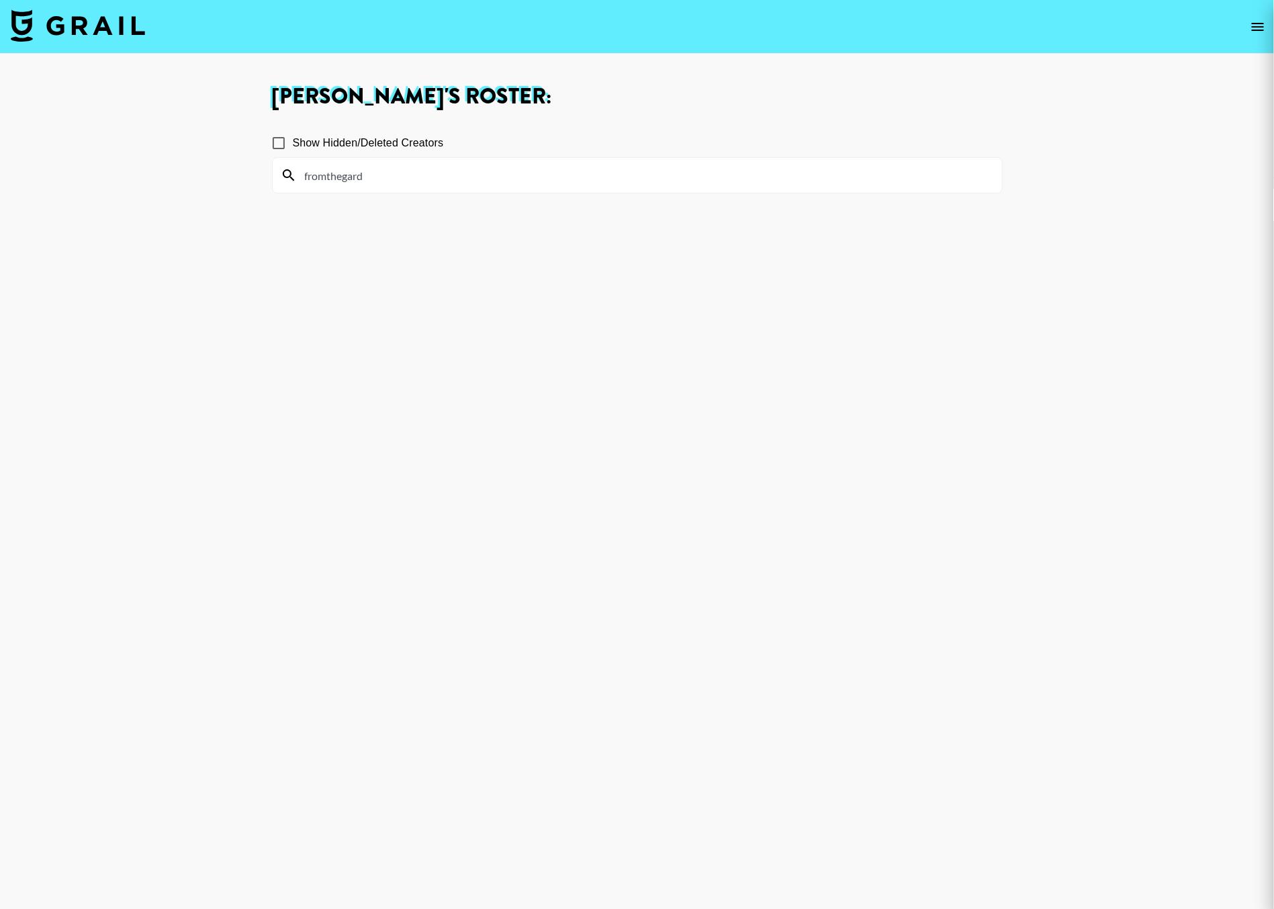
click at [433, 162] on div at bounding box center [637, 454] width 1274 height 909
click at [426, 165] on input "fromthegard" at bounding box center [645, 175] width 697 height 21
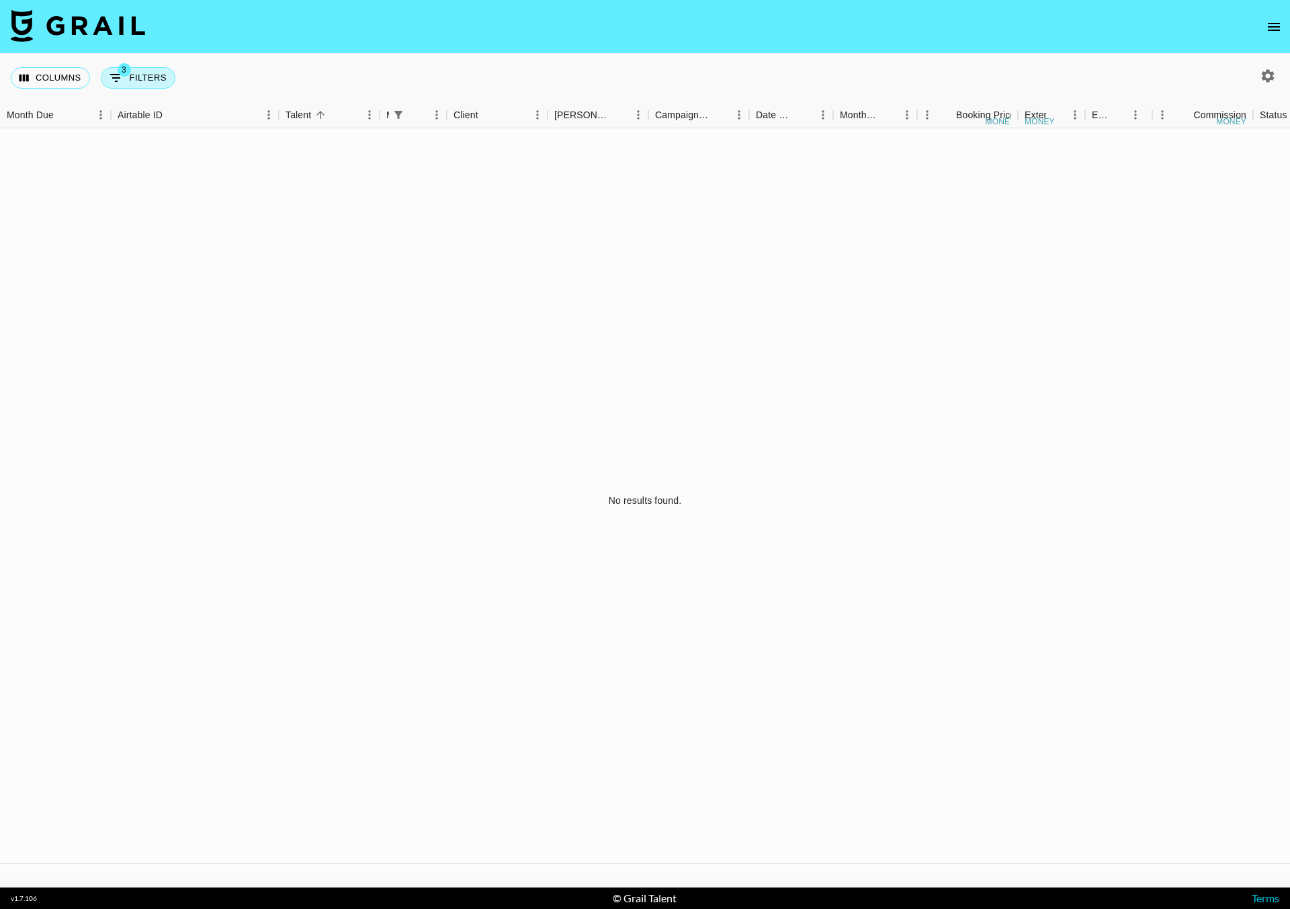
click at [144, 81] on button "3 Filters" at bounding box center [138, 77] width 75 height 21
select select "managerIds"
select select "status"
select select "not"
select select "declined"
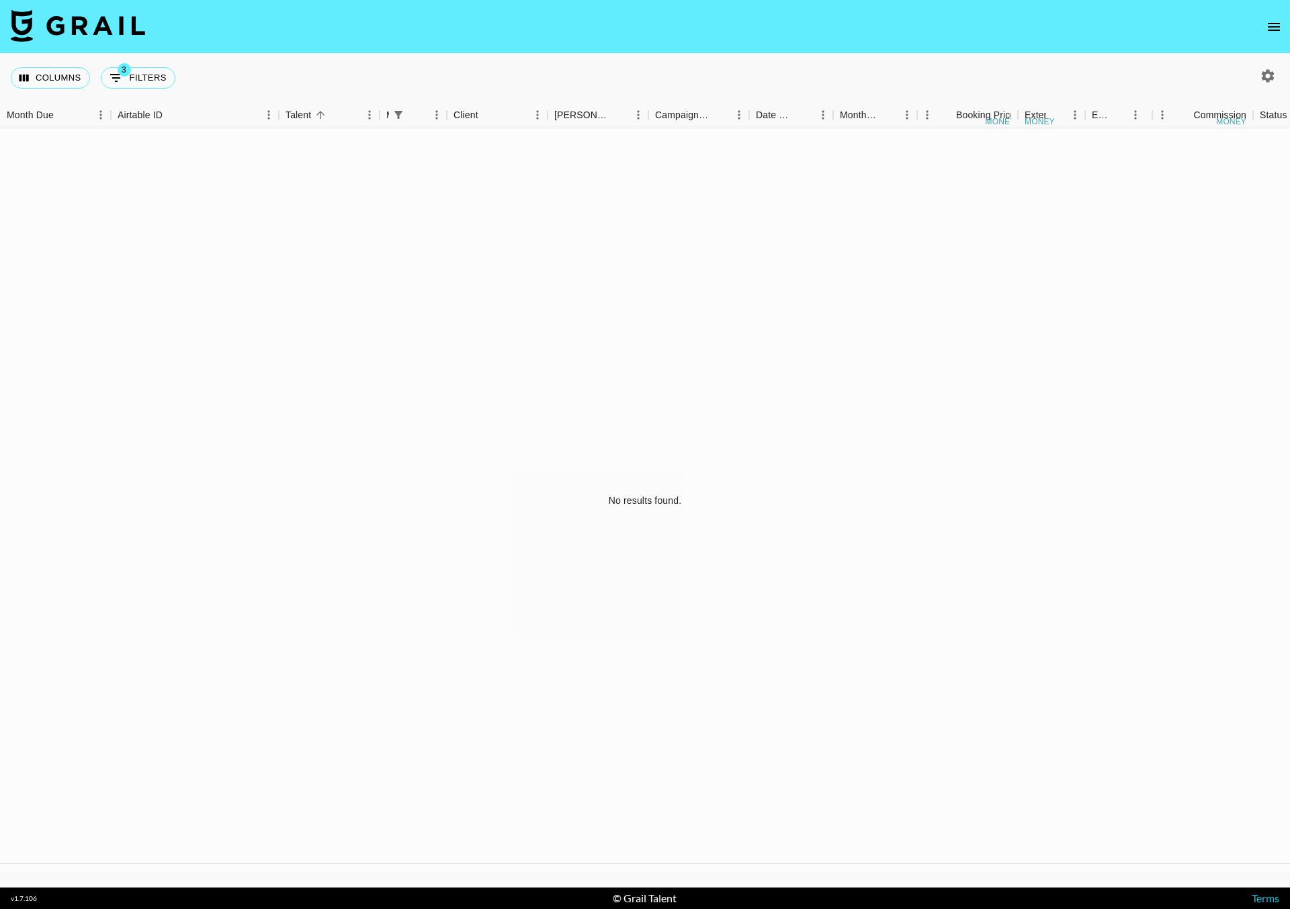
select select "status"
select select "not"
select select "cancelled"
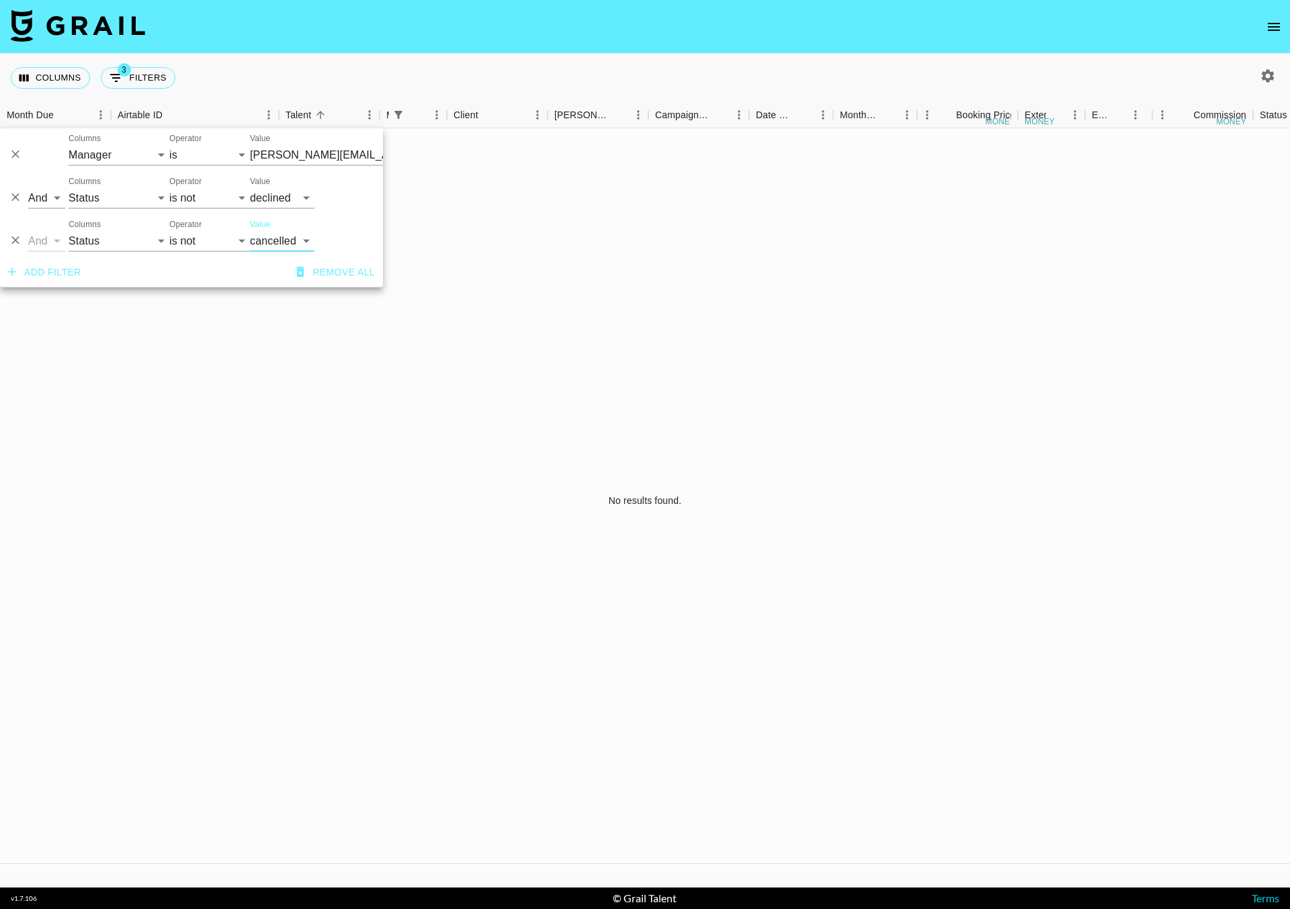
click at [262, 153] on input "[PERSON_NAME][EMAIL_ADDRESS][PERSON_NAME][DOMAIN_NAME]" at bounding box center [332, 154] width 164 height 21
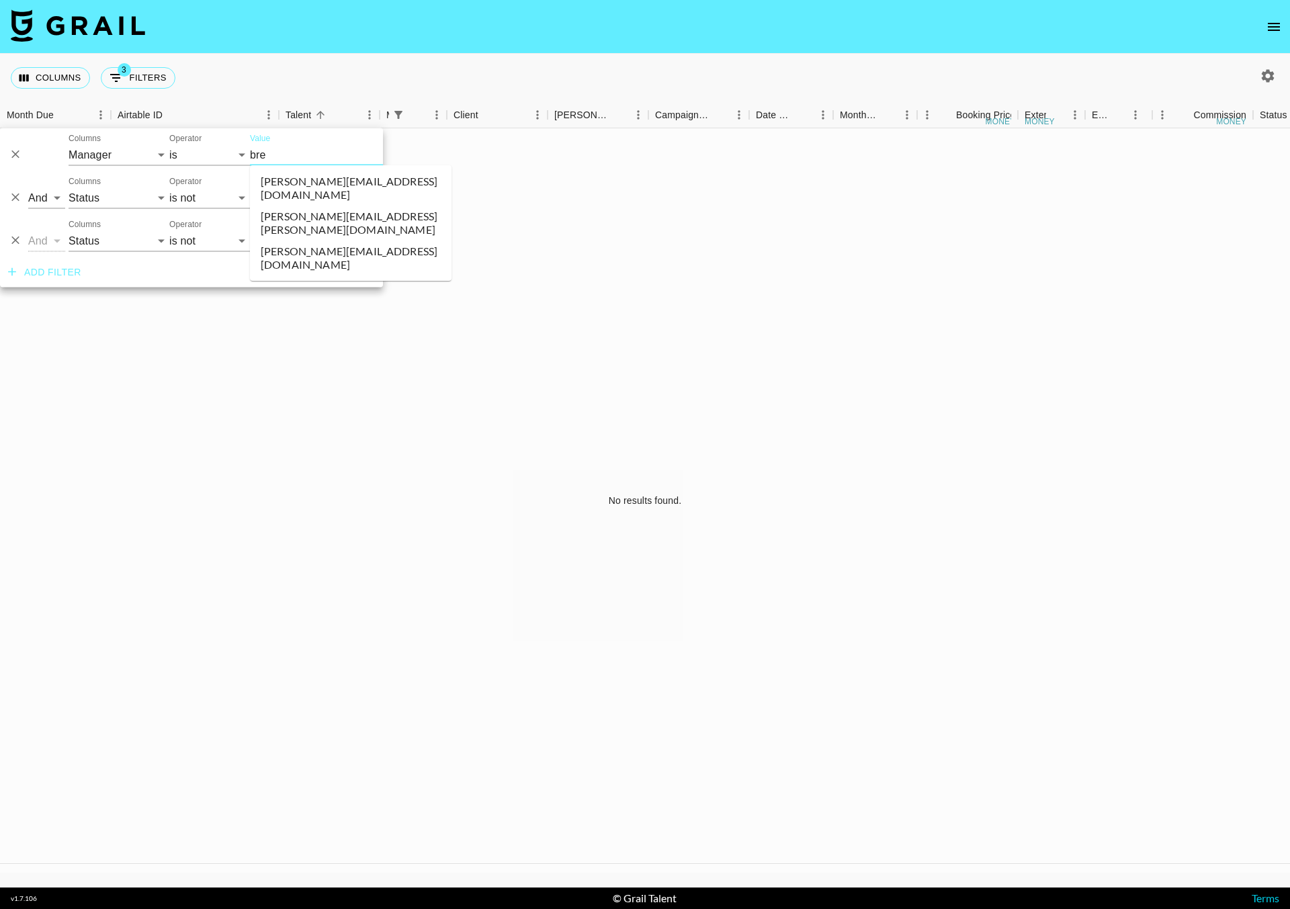
click at [282, 177] on li "[PERSON_NAME][EMAIL_ADDRESS][DOMAIN_NAME]" at bounding box center [350, 188] width 201 height 35
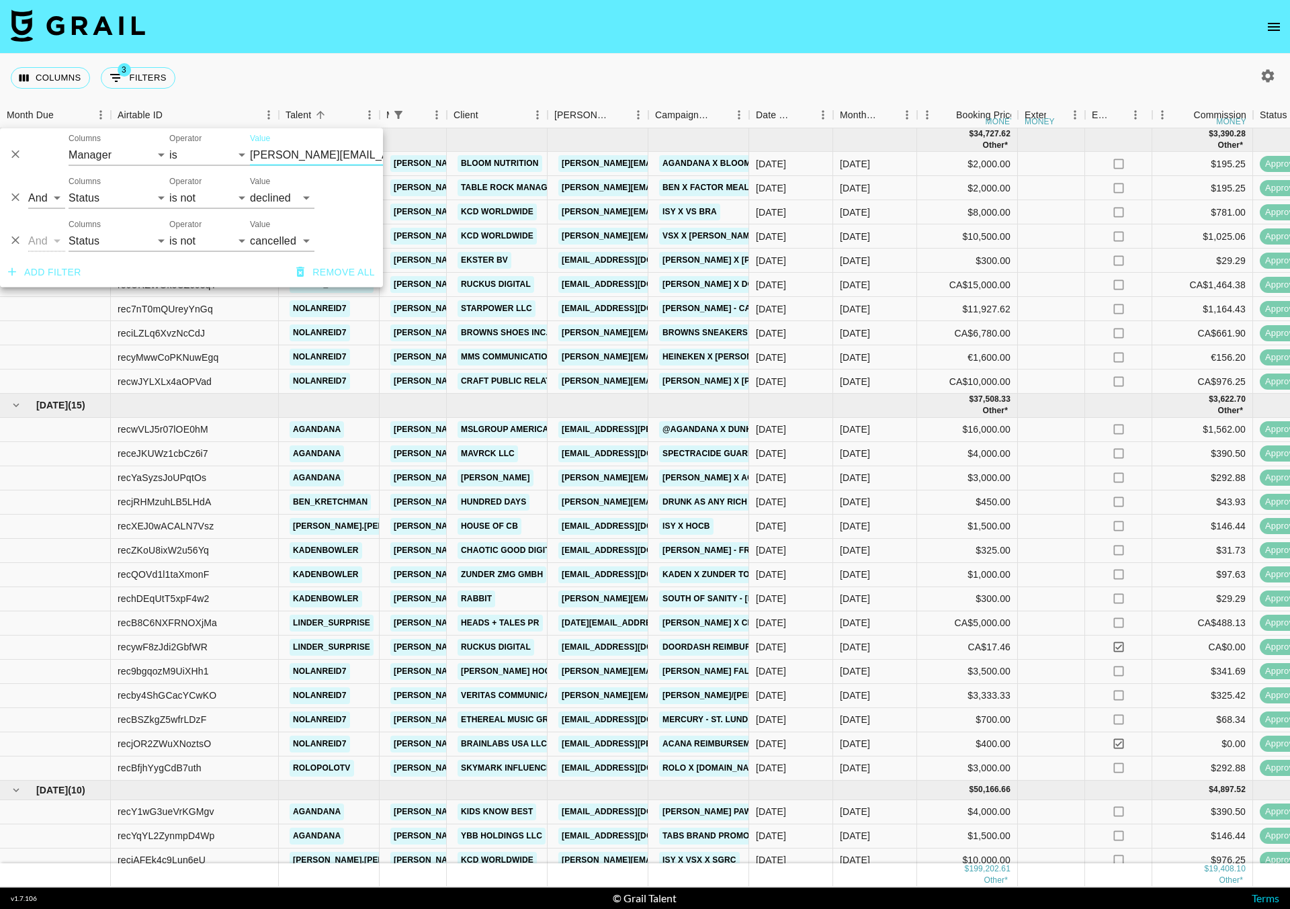
type input "[PERSON_NAME][EMAIL_ADDRESS][DOMAIN_NAME]"
click at [275, 148] on input "[PERSON_NAME][EMAIL_ADDRESS][DOMAIN_NAME]" at bounding box center [332, 154] width 164 height 21
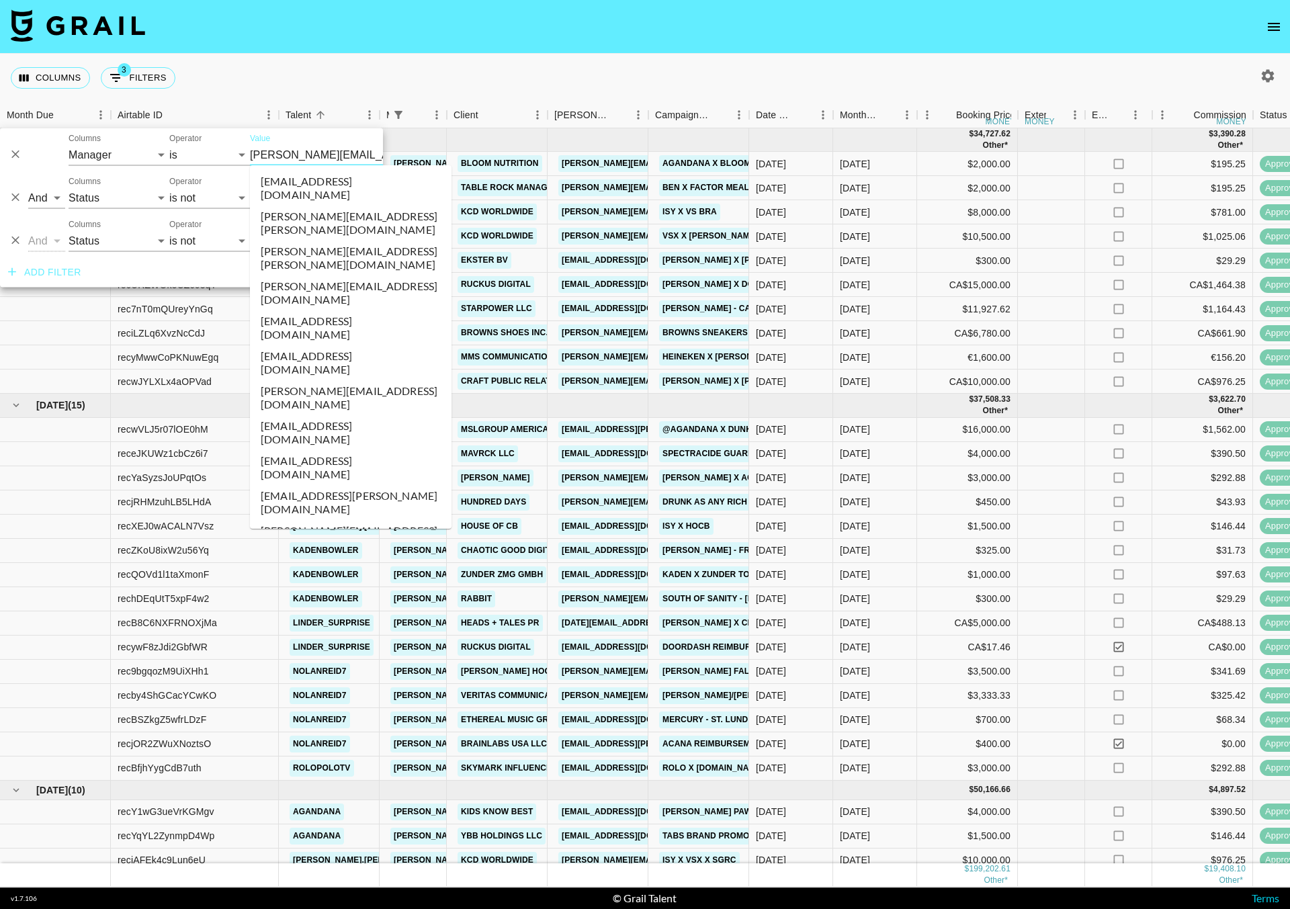
scroll to position [877, 0]
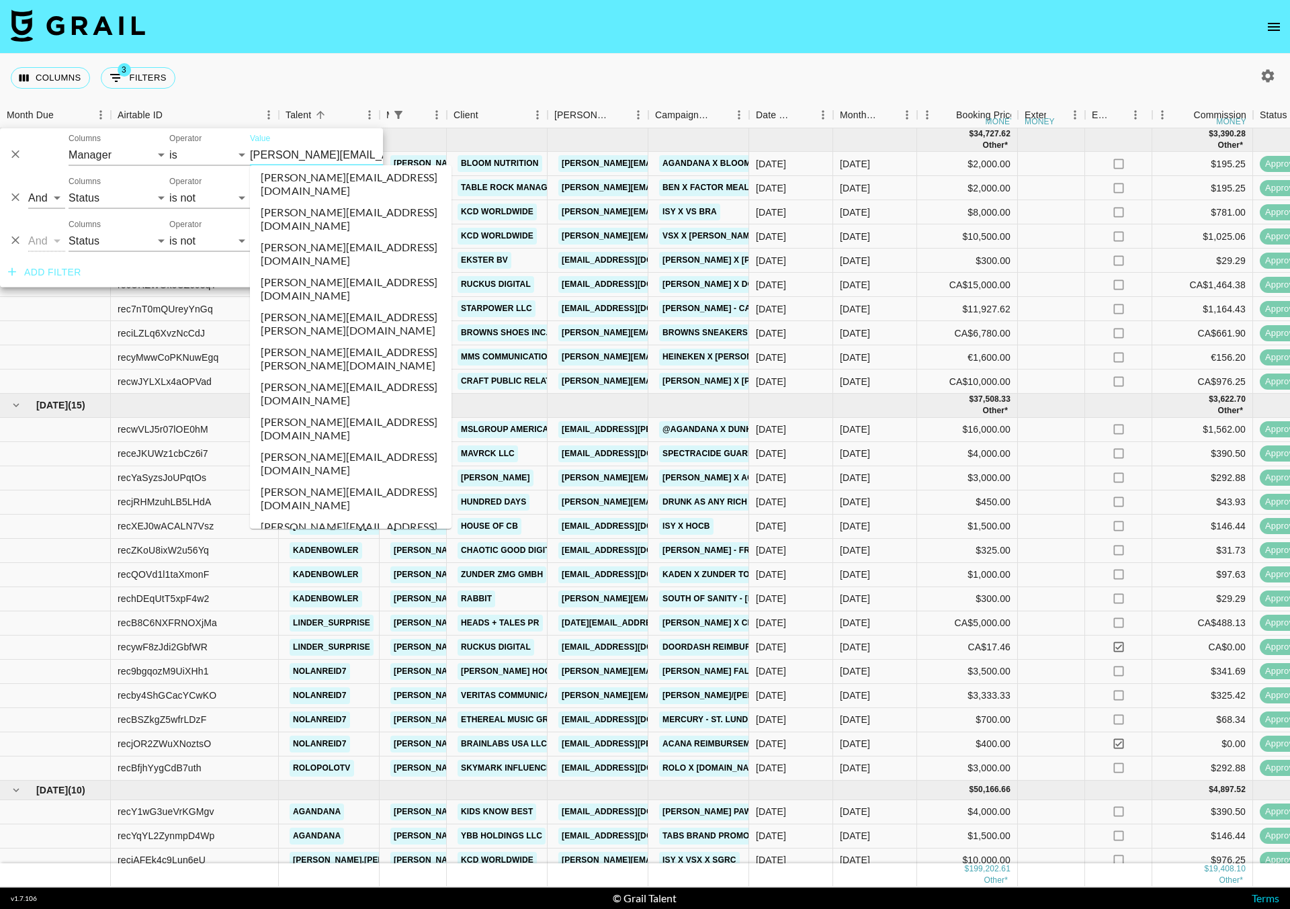
click at [1265, 69] on icon "button" at bounding box center [1267, 76] width 16 height 16
select select "[DATE]"
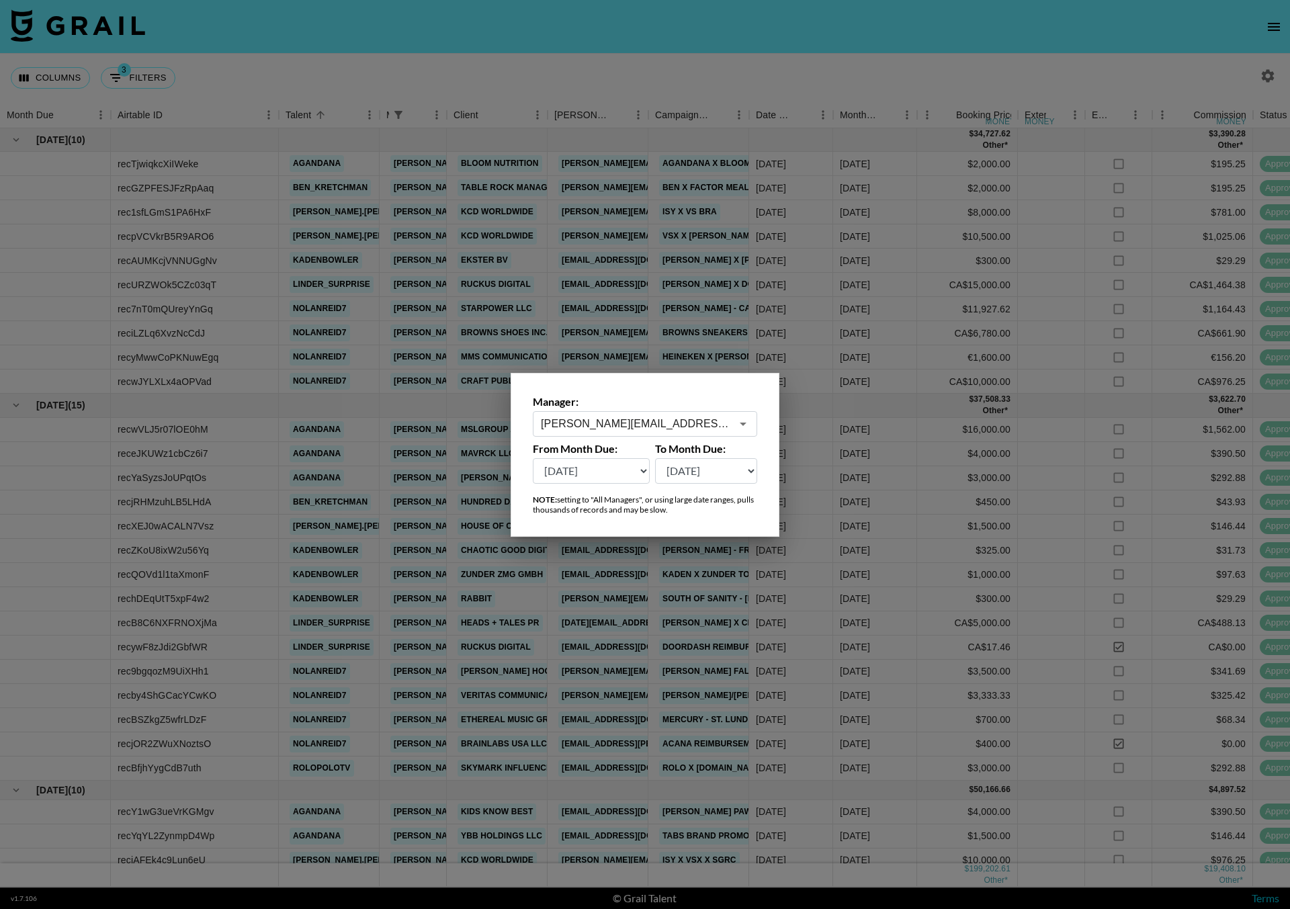
click at [622, 414] on div "[PERSON_NAME][EMAIL_ADDRESS][DOMAIN_NAME] ​" at bounding box center [645, 424] width 224 height 26
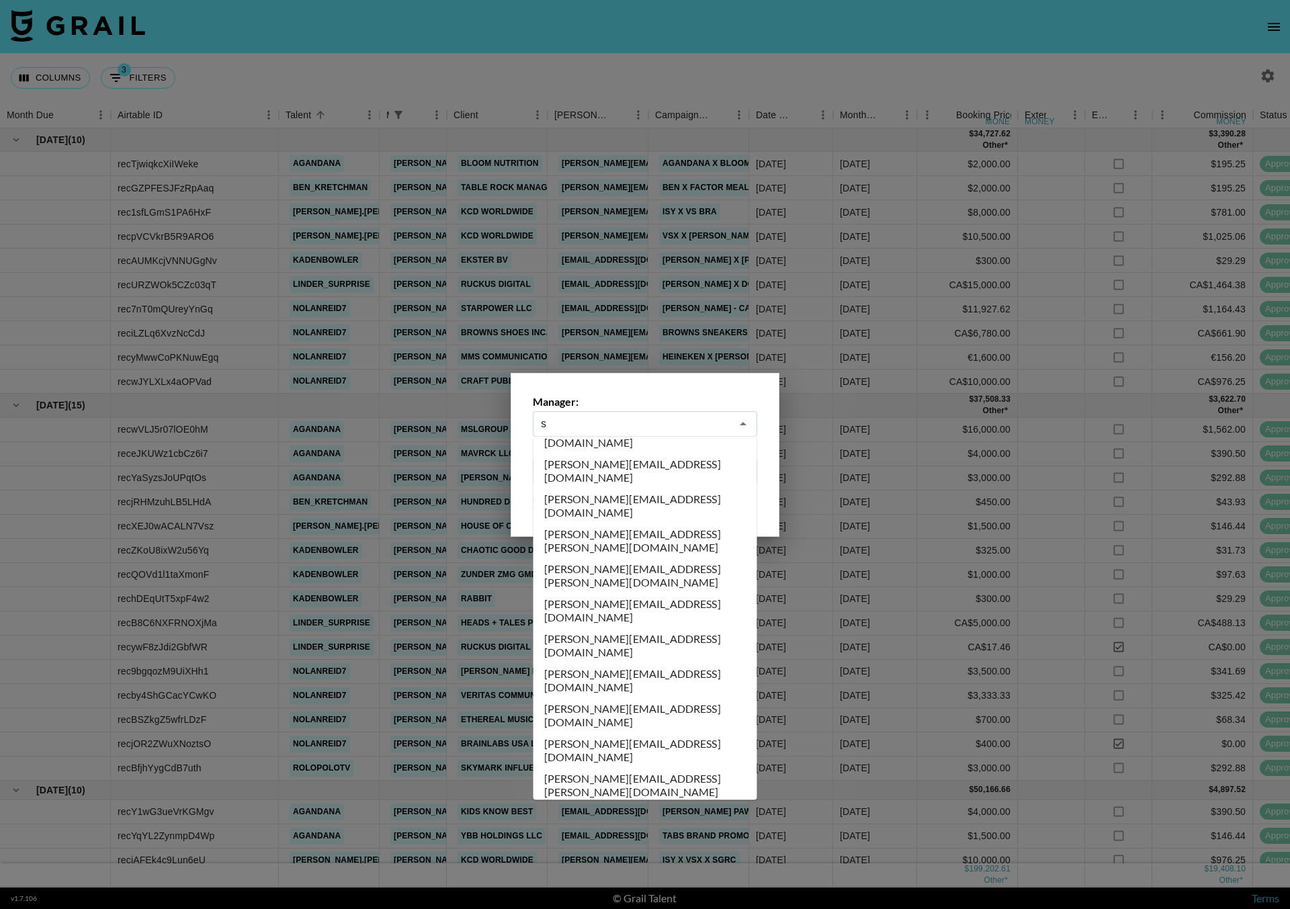
scroll to position [0, 0]
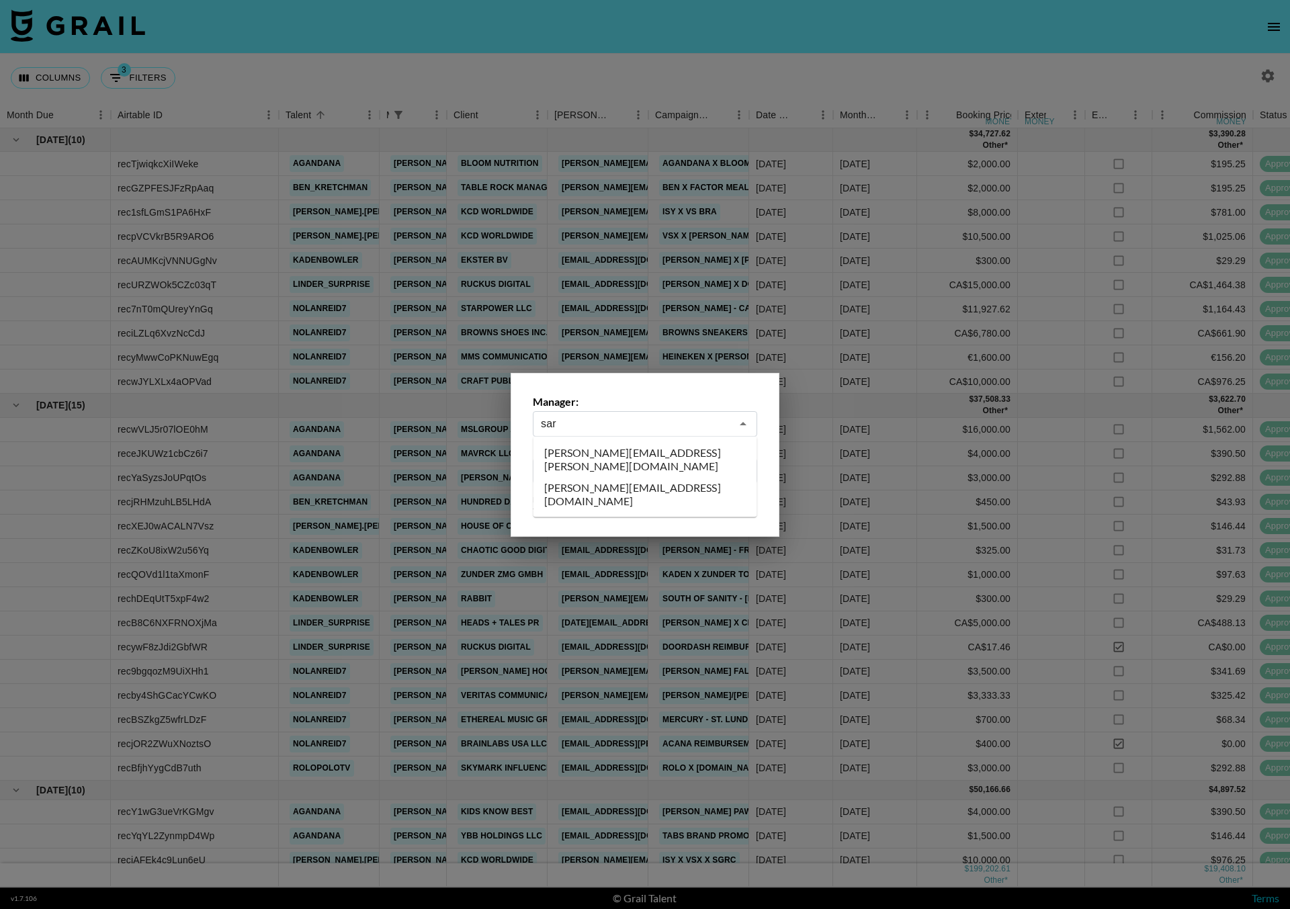
click at [613, 477] on li "[PERSON_NAME][EMAIL_ADDRESS][DOMAIN_NAME]" at bounding box center [645, 494] width 224 height 35
type input "[PERSON_NAME][EMAIL_ADDRESS][DOMAIN_NAME]"
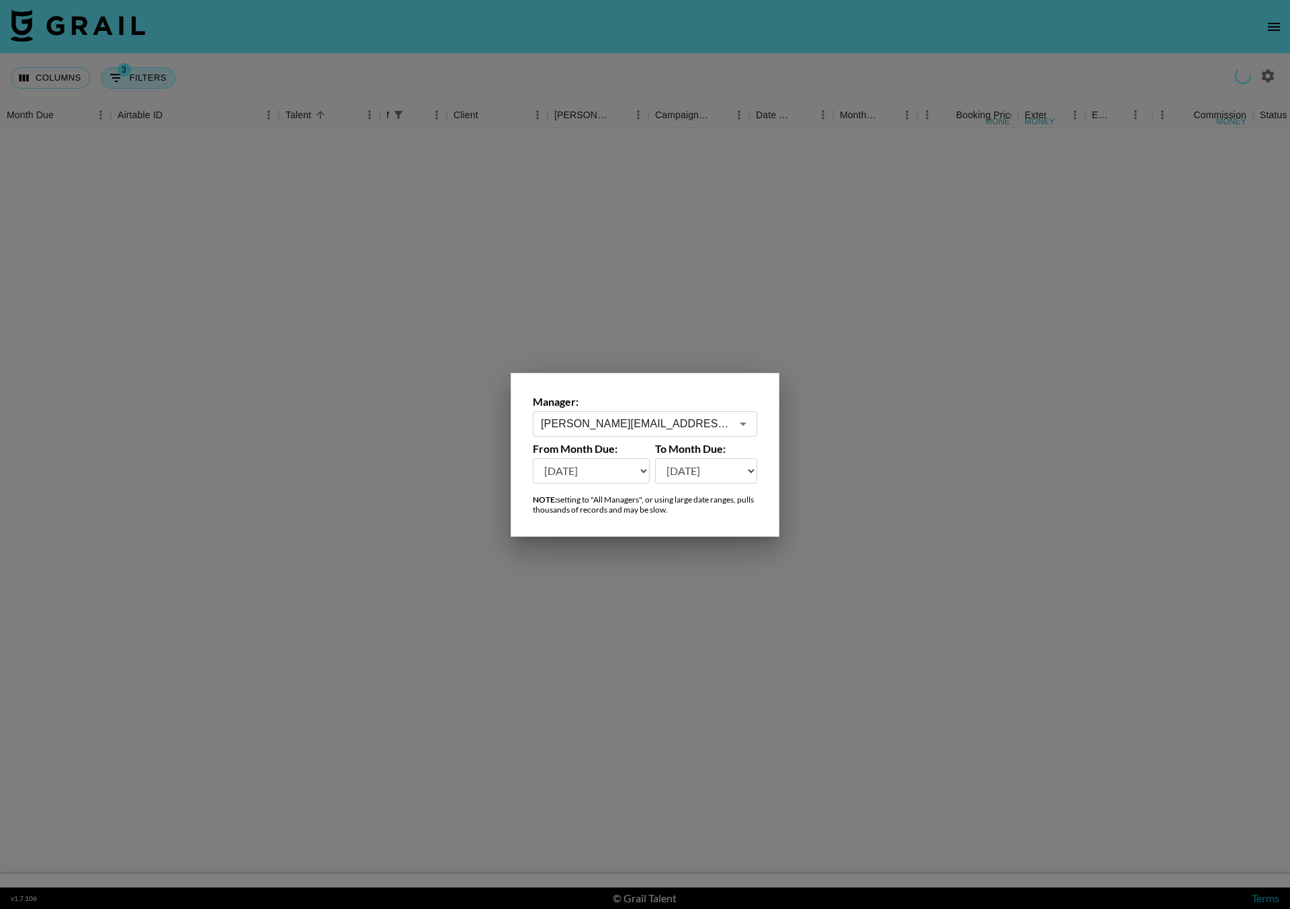
click at [171, 71] on div at bounding box center [645, 454] width 1290 height 909
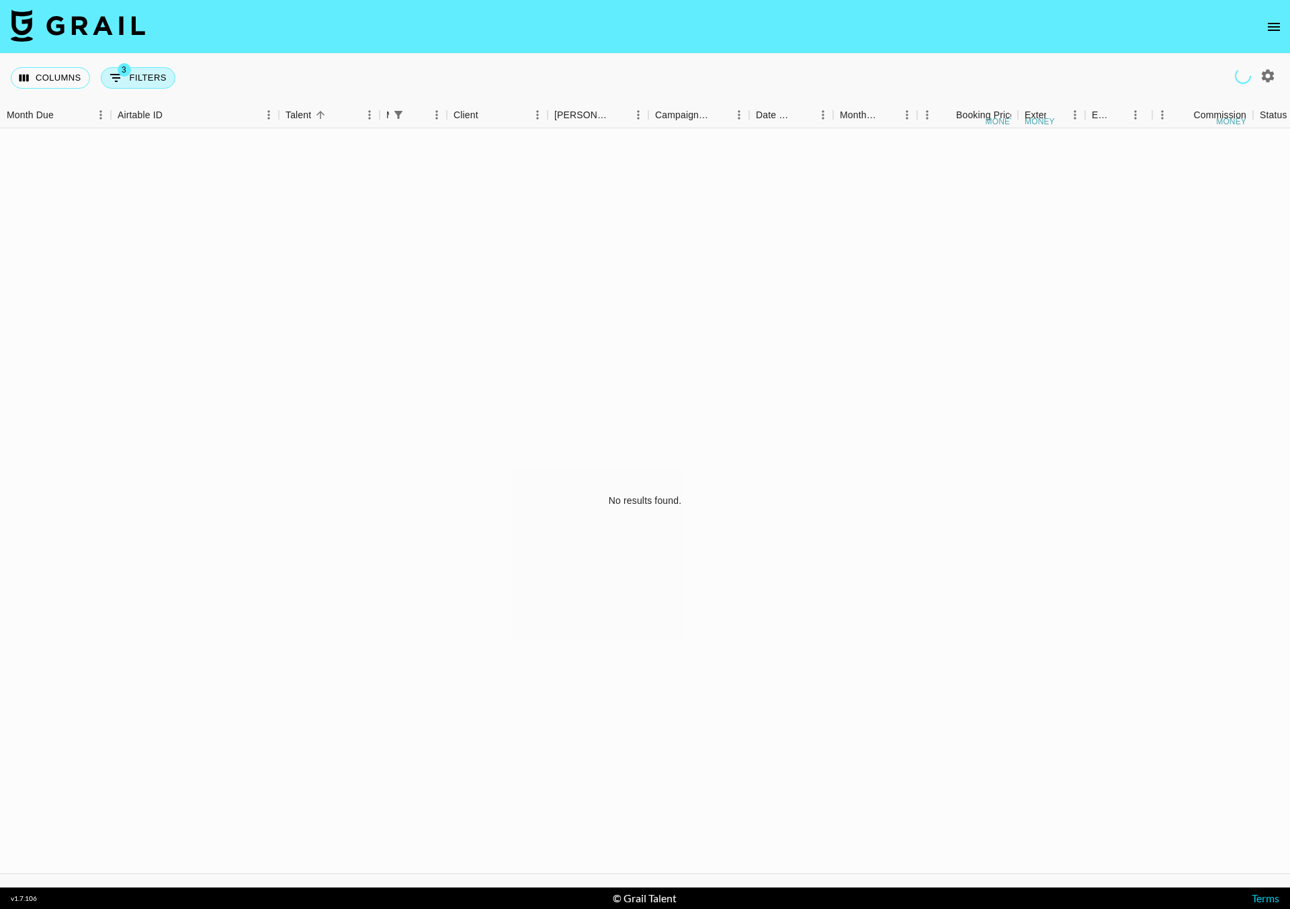
click at [158, 77] on button "3 Filters" at bounding box center [138, 77] width 75 height 21
select select "managerIds"
select select "status"
select select "not"
select select "declined"
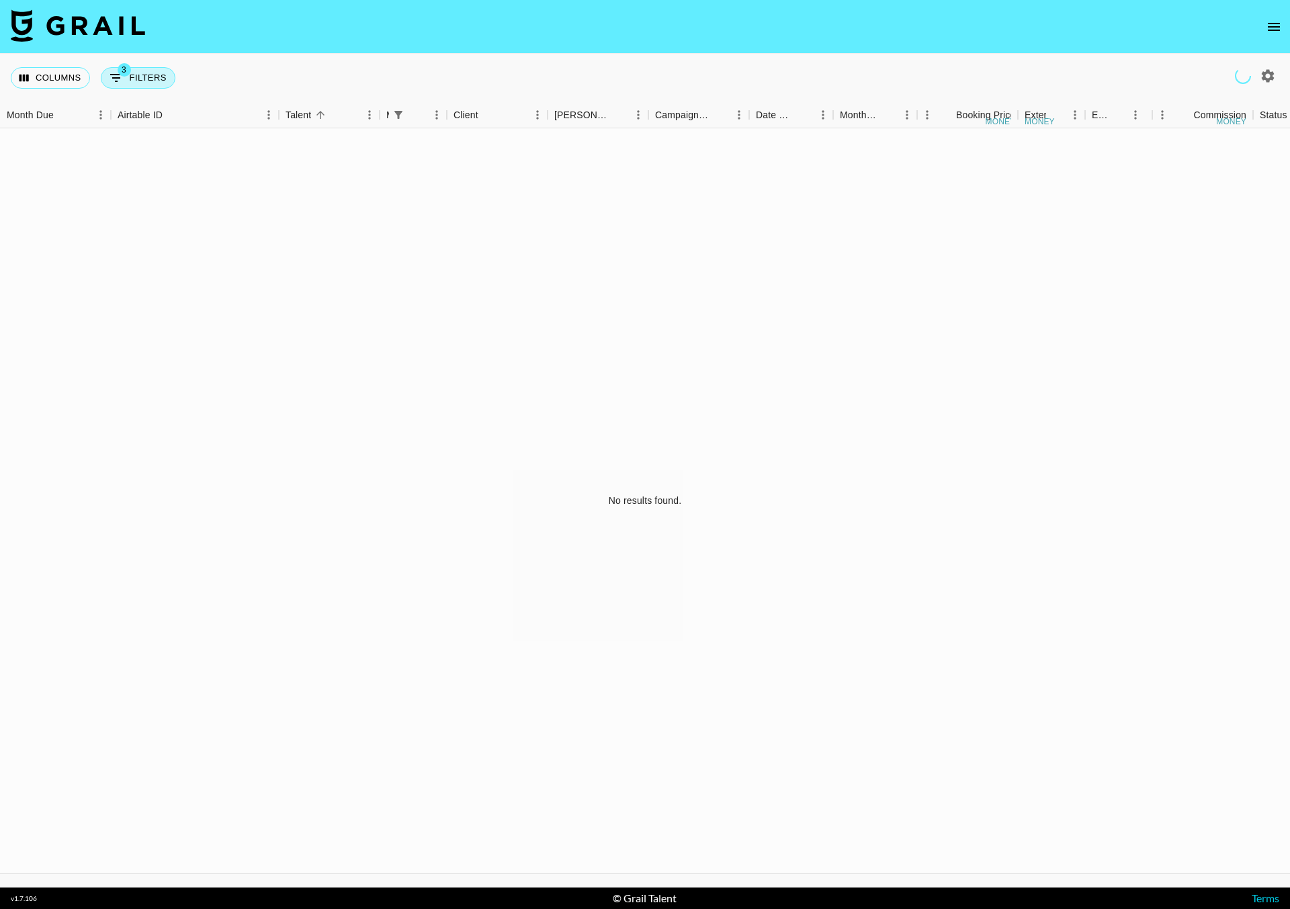
select select "status"
select select "not"
select select "cancelled"
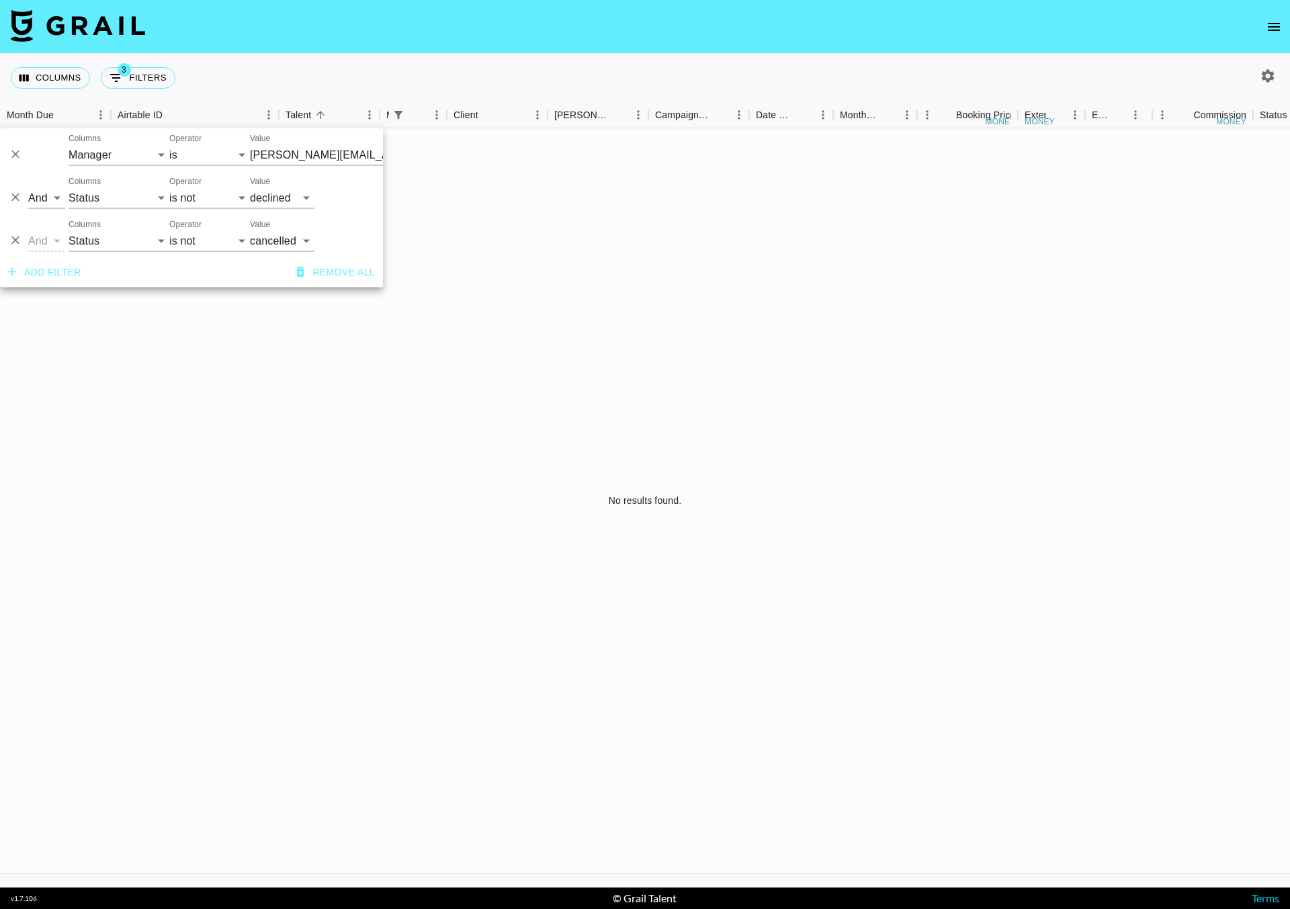
click at [275, 158] on input "[PERSON_NAME][EMAIL_ADDRESS][DOMAIN_NAME]" at bounding box center [332, 154] width 164 height 21
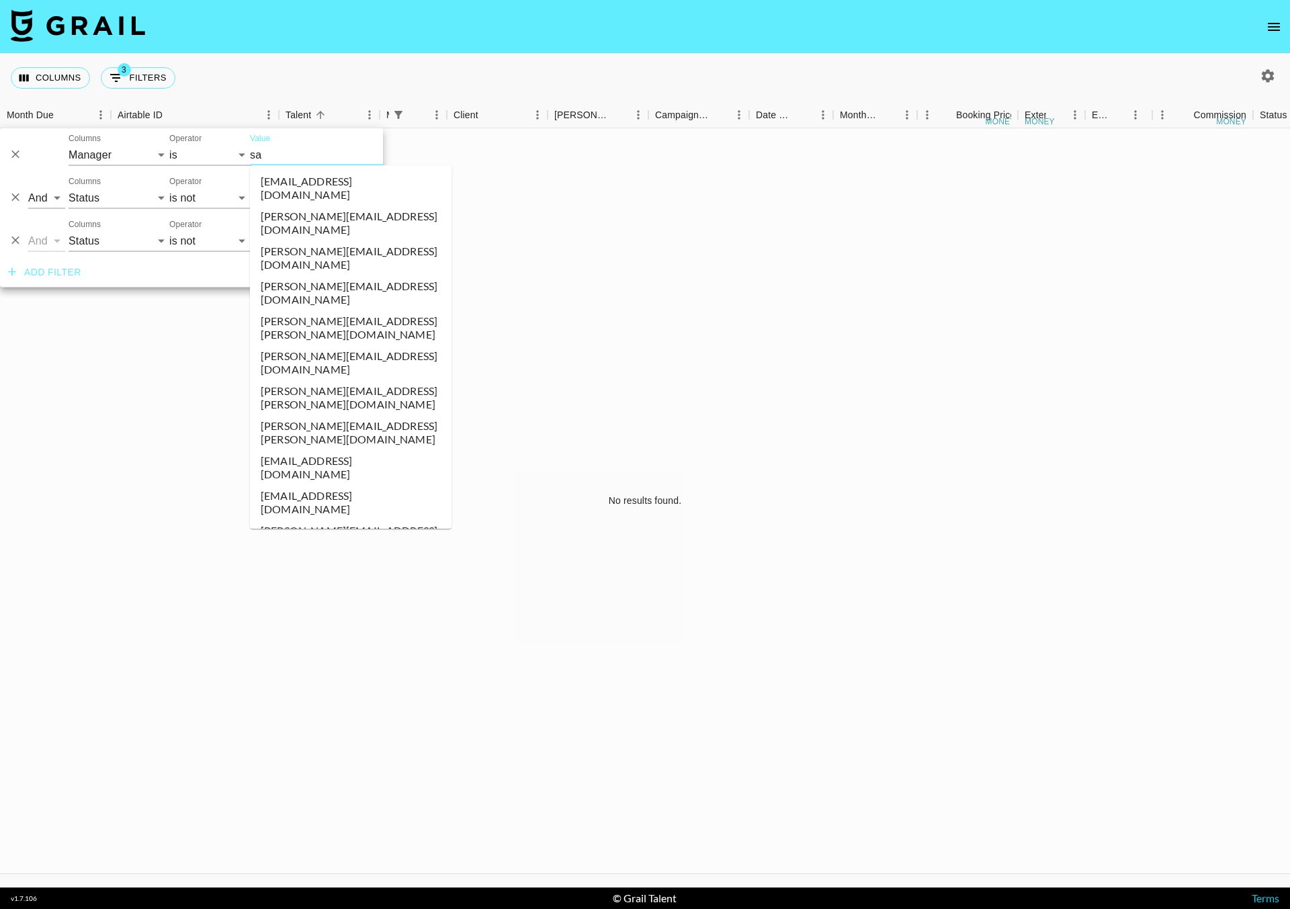
type input "sar"
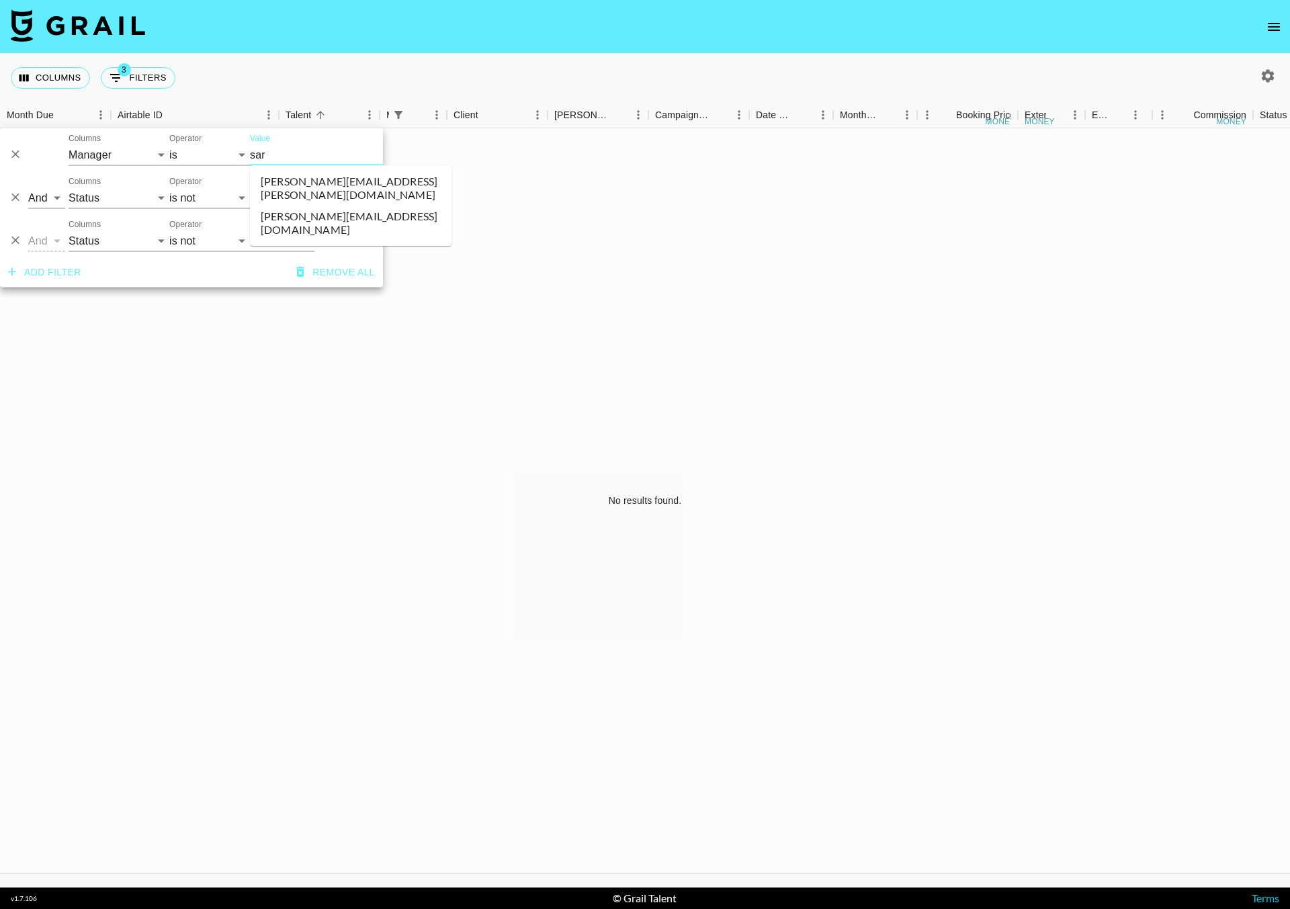
click at [302, 206] on li "[PERSON_NAME][EMAIL_ADDRESS][DOMAIN_NAME]" at bounding box center [350, 223] width 201 height 35
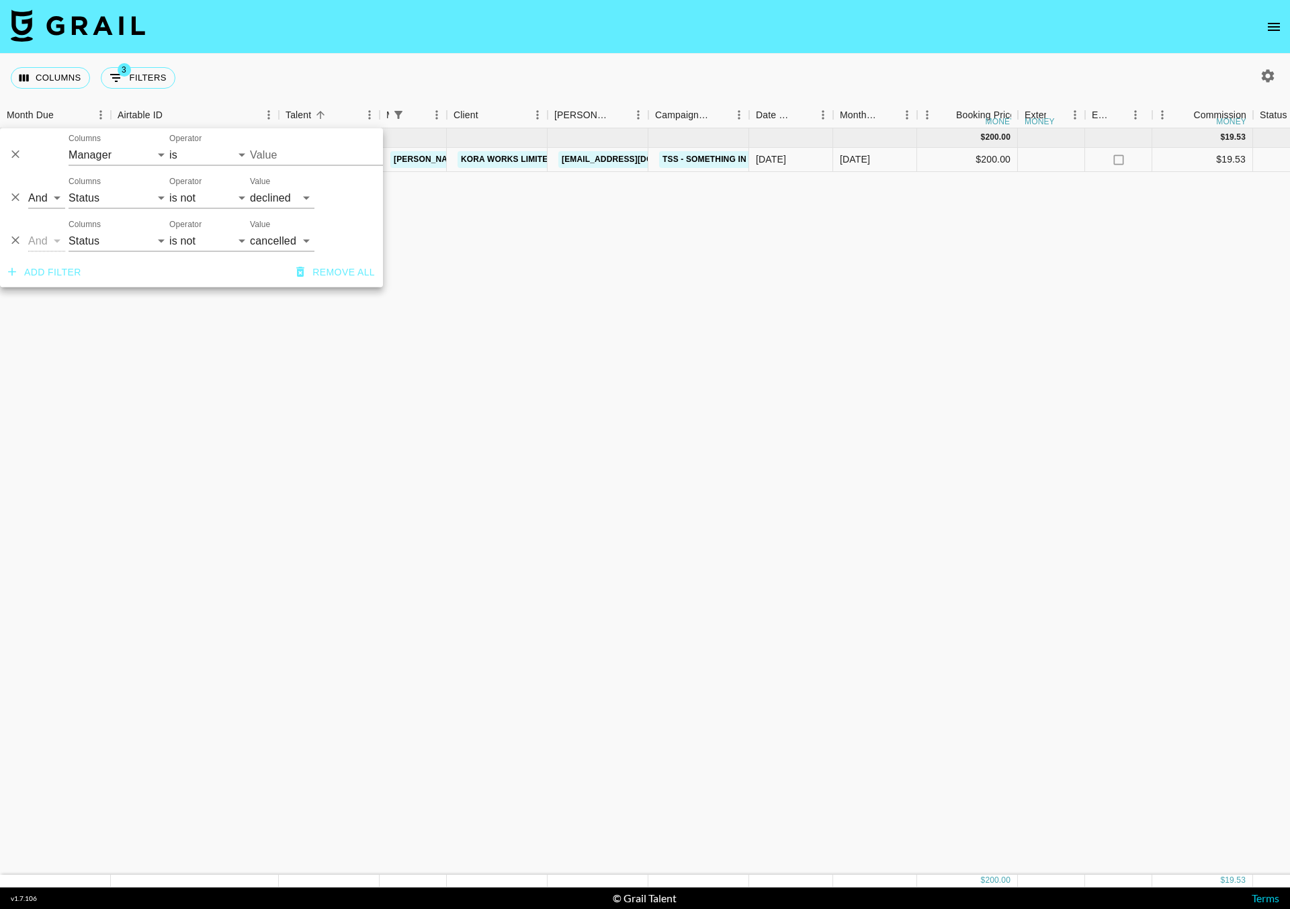
click at [449, 64] on div "Columns 3 Filters + Booking" at bounding box center [645, 78] width 1290 height 48
type input "[PERSON_NAME][EMAIL_ADDRESS][DOMAIN_NAME]"
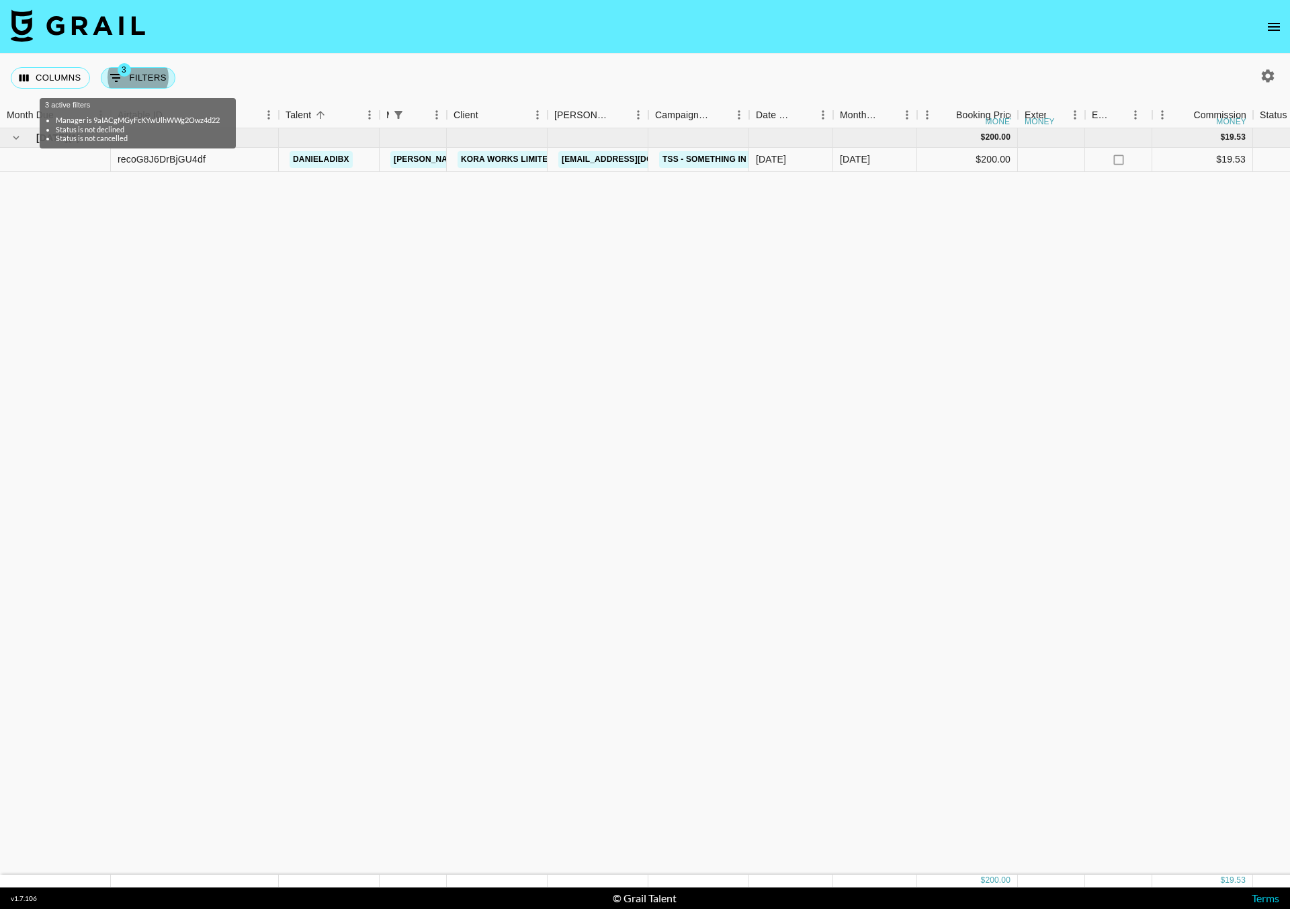
click at [130, 70] on span "3" at bounding box center [124, 69] width 13 height 13
select select "managerIds"
select select "status"
select select "not"
select select "declined"
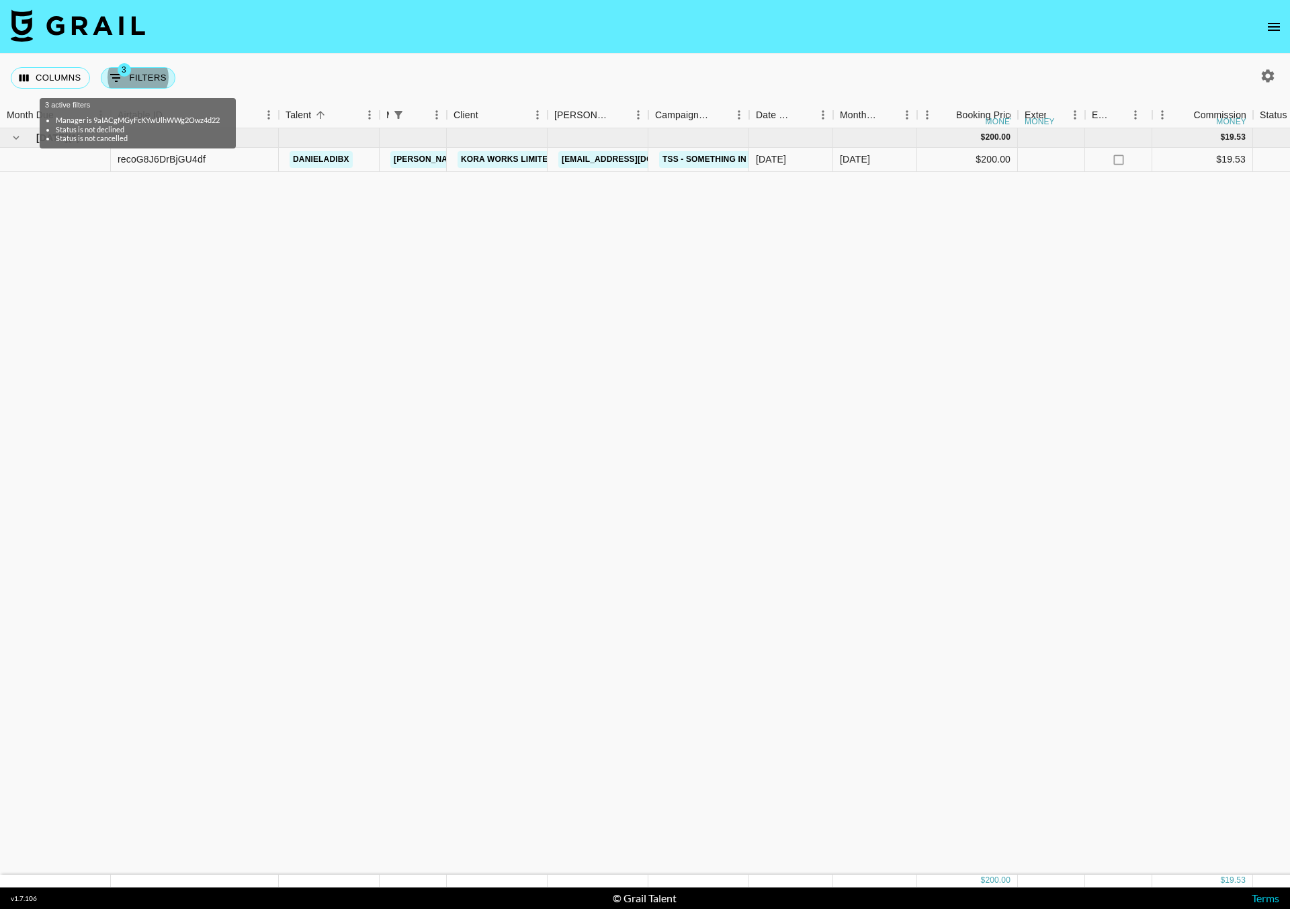
select select "status"
select select "not"
select select "cancelled"
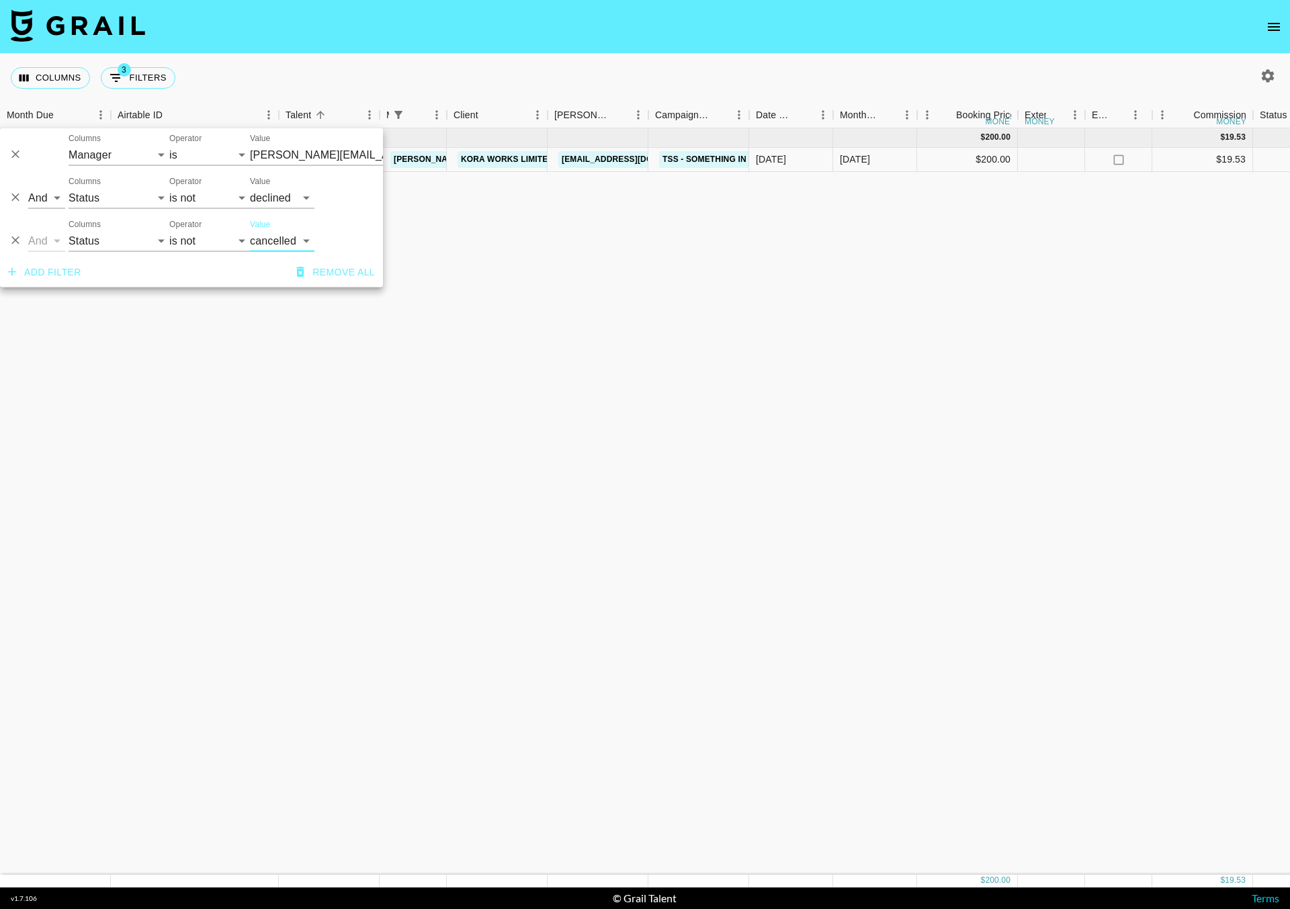
click at [283, 158] on input "[PERSON_NAME][EMAIL_ADDRESS][DOMAIN_NAME]" at bounding box center [332, 154] width 164 height 21
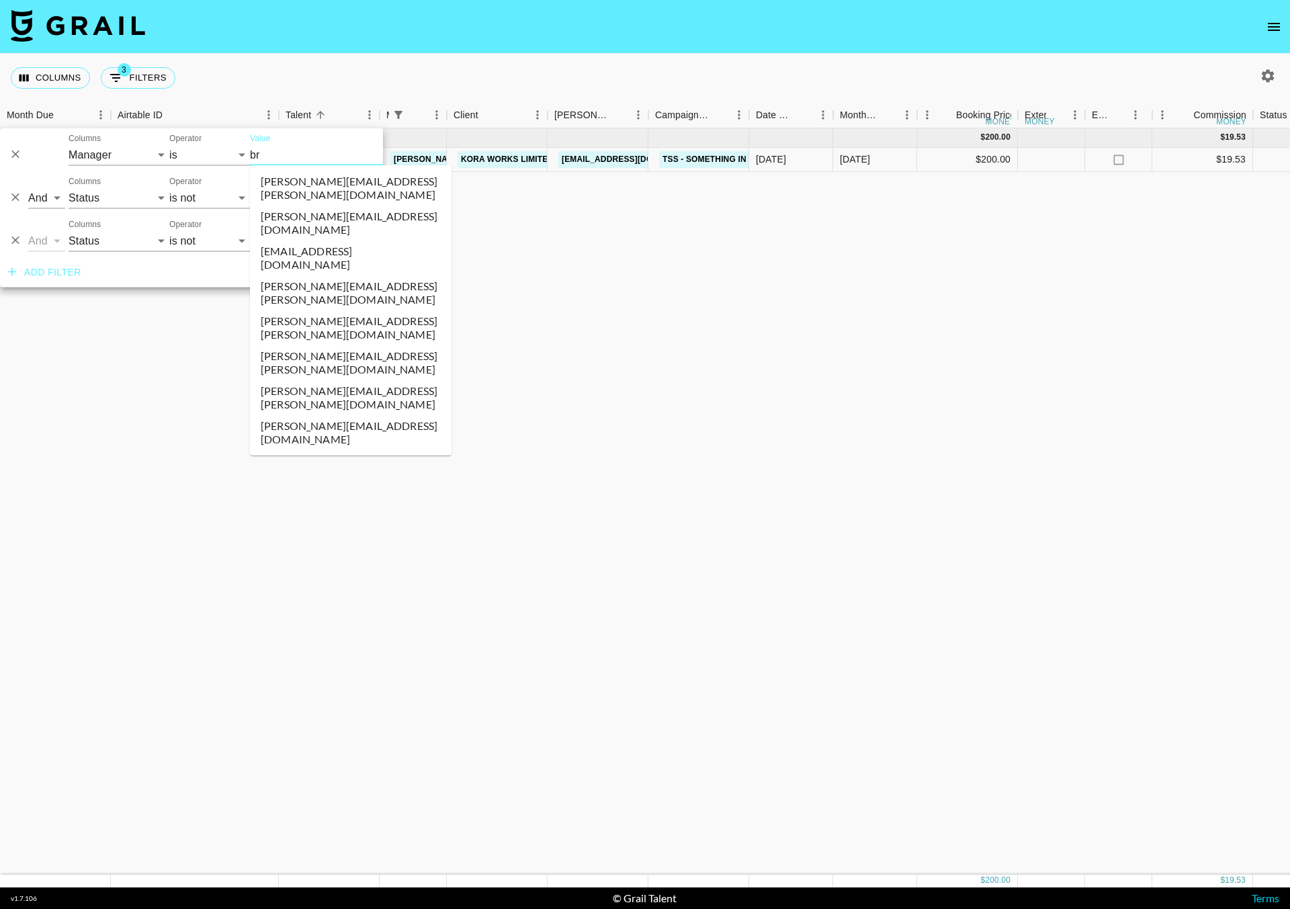
type input "bre"
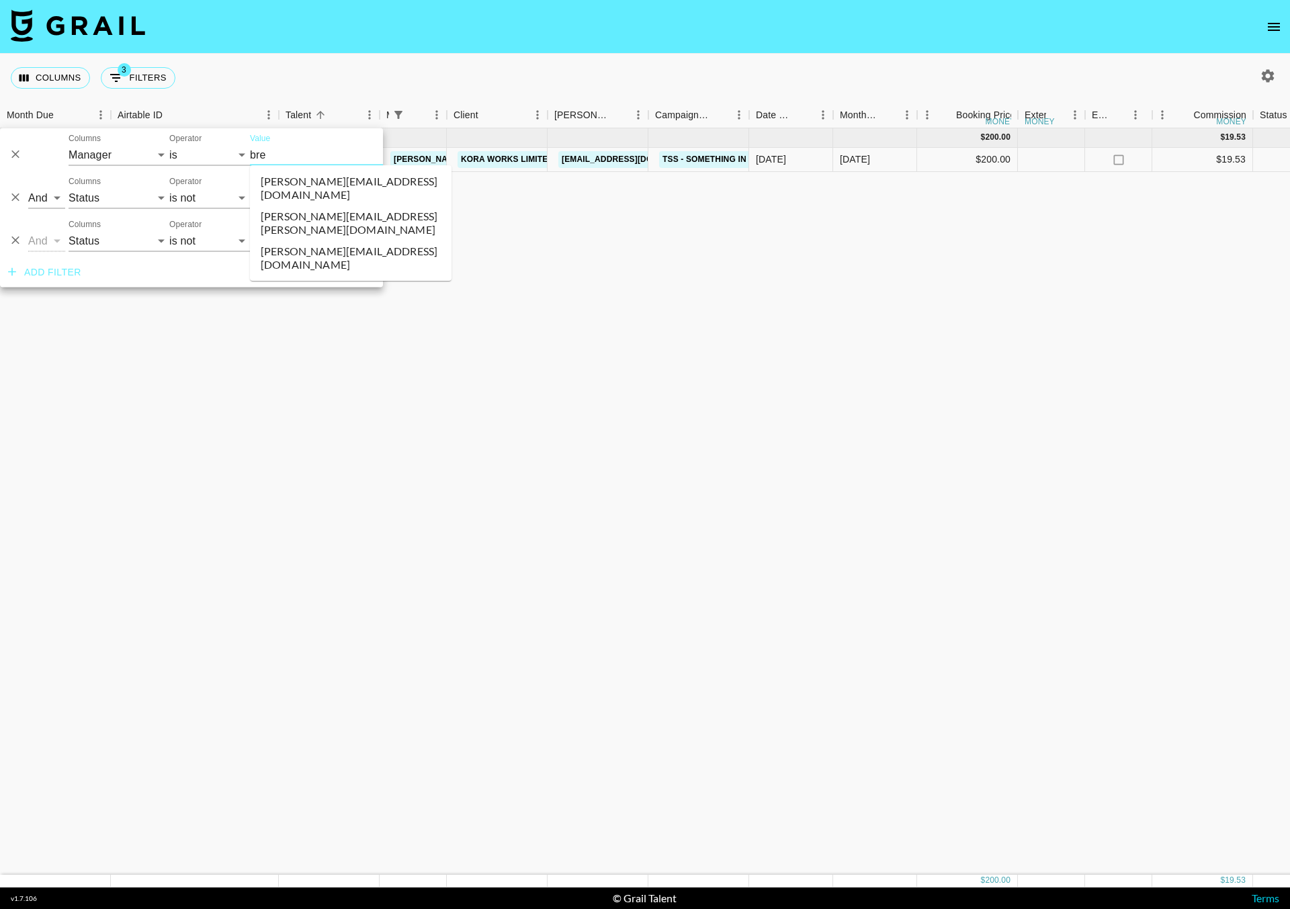
click at [299, 180] on li "[PERSON_NAME][EMAIL_ADDRESS][DOMAIN_NAME]" at bounding box center [350, 188] width 201 height 35
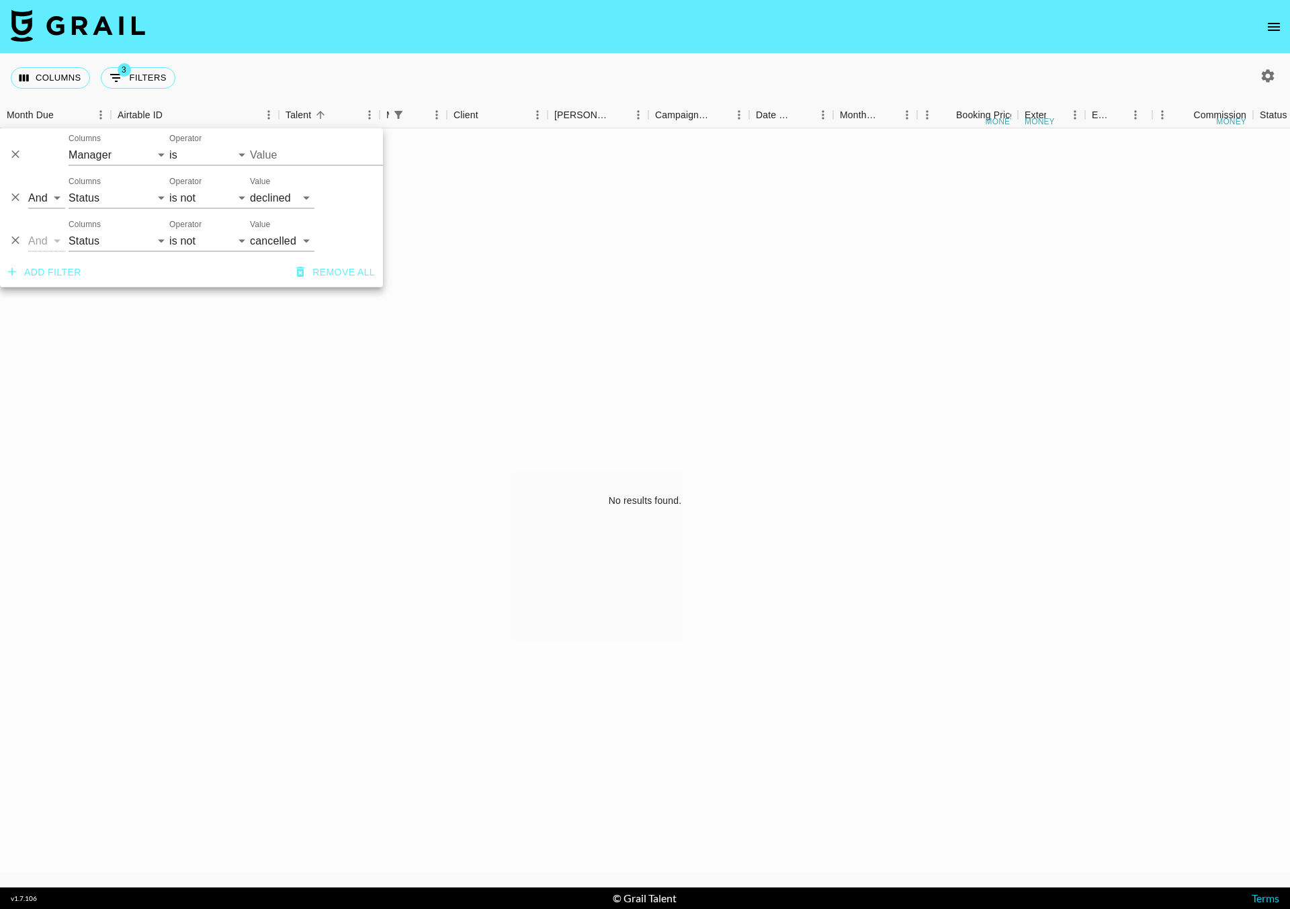
type input "[PERSON_NAME][EMAIL_ADDRESS][DOMAIN_NAME]"
click at [1265, 80] on icon "button" at bounding box center [1267, 75] width 13 height 13
select select "[DATE]"
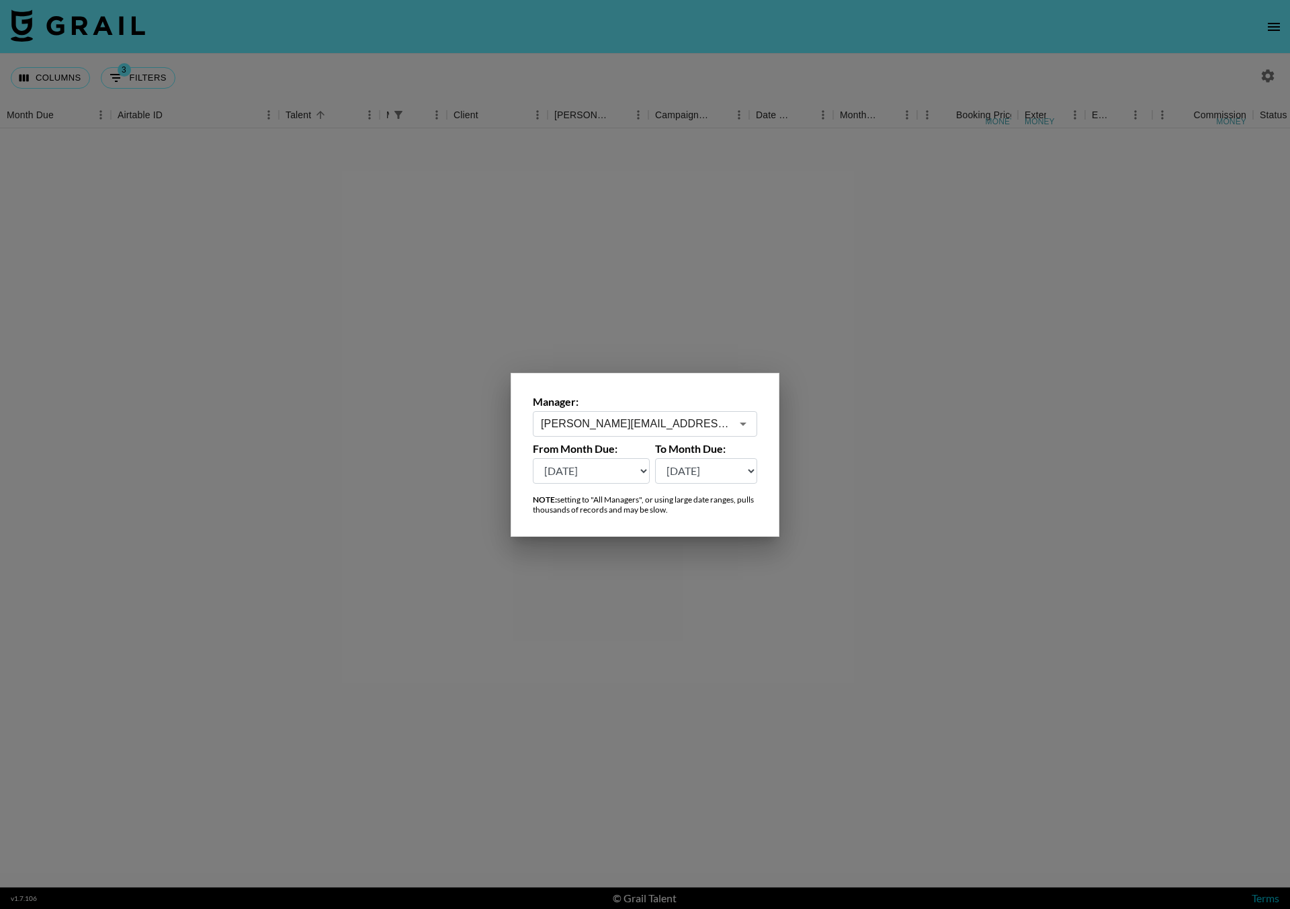
click at [582, 426] on input "[PERSON_NAME][EMAIL_ADDRESS][DOMAIN_NAME]" at bounding box center [636, 423] width 190 height 15
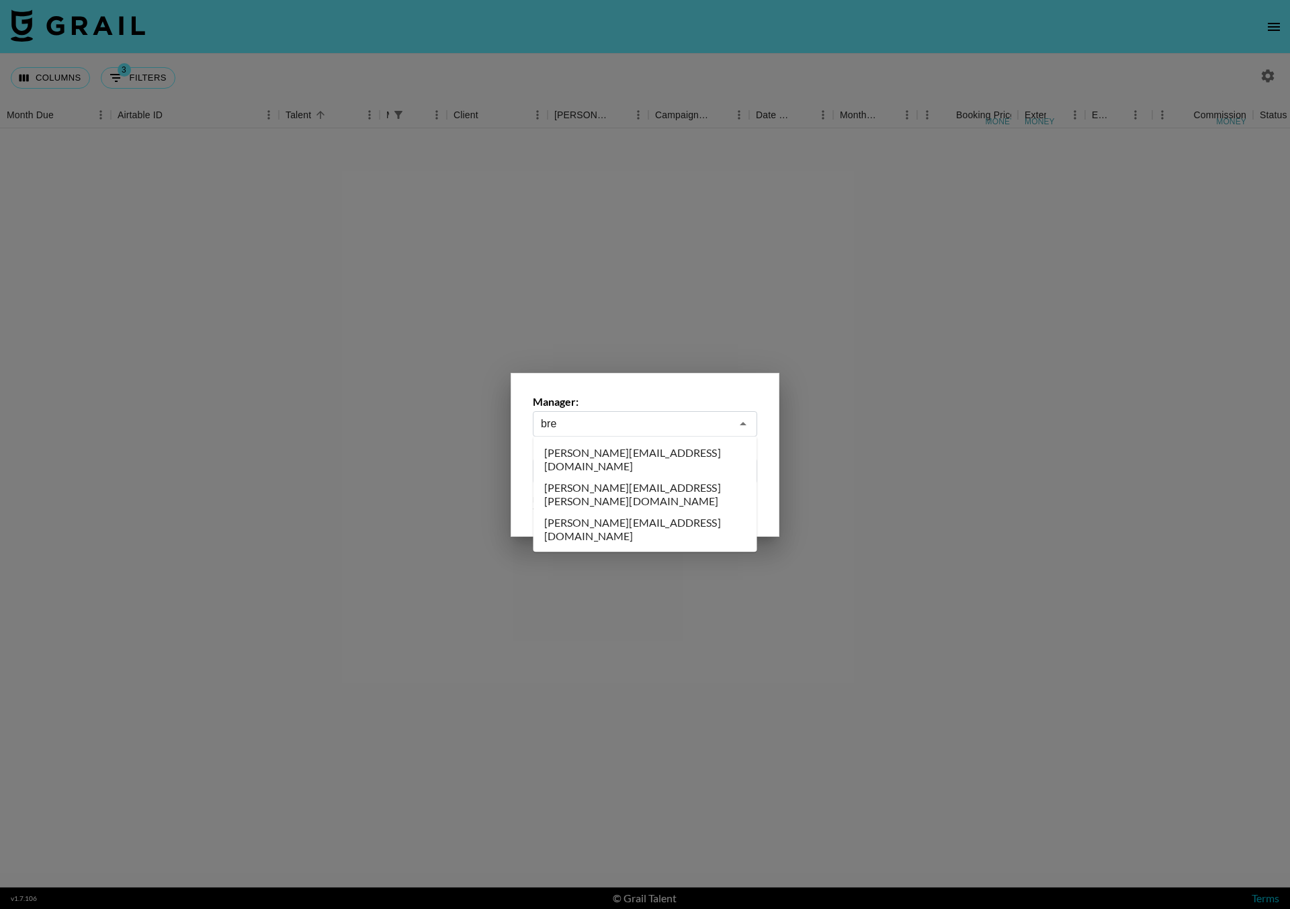
click at [596, 448] on li "[PERSON_NAME][EMAIL_ADDRESS][DOMAIN_NAME]" at bounding box center [645, 459] width 224 height 35
type input "[PERSON_NAME][EMAIL_ADDRESS][DOMAIN_NAME]"
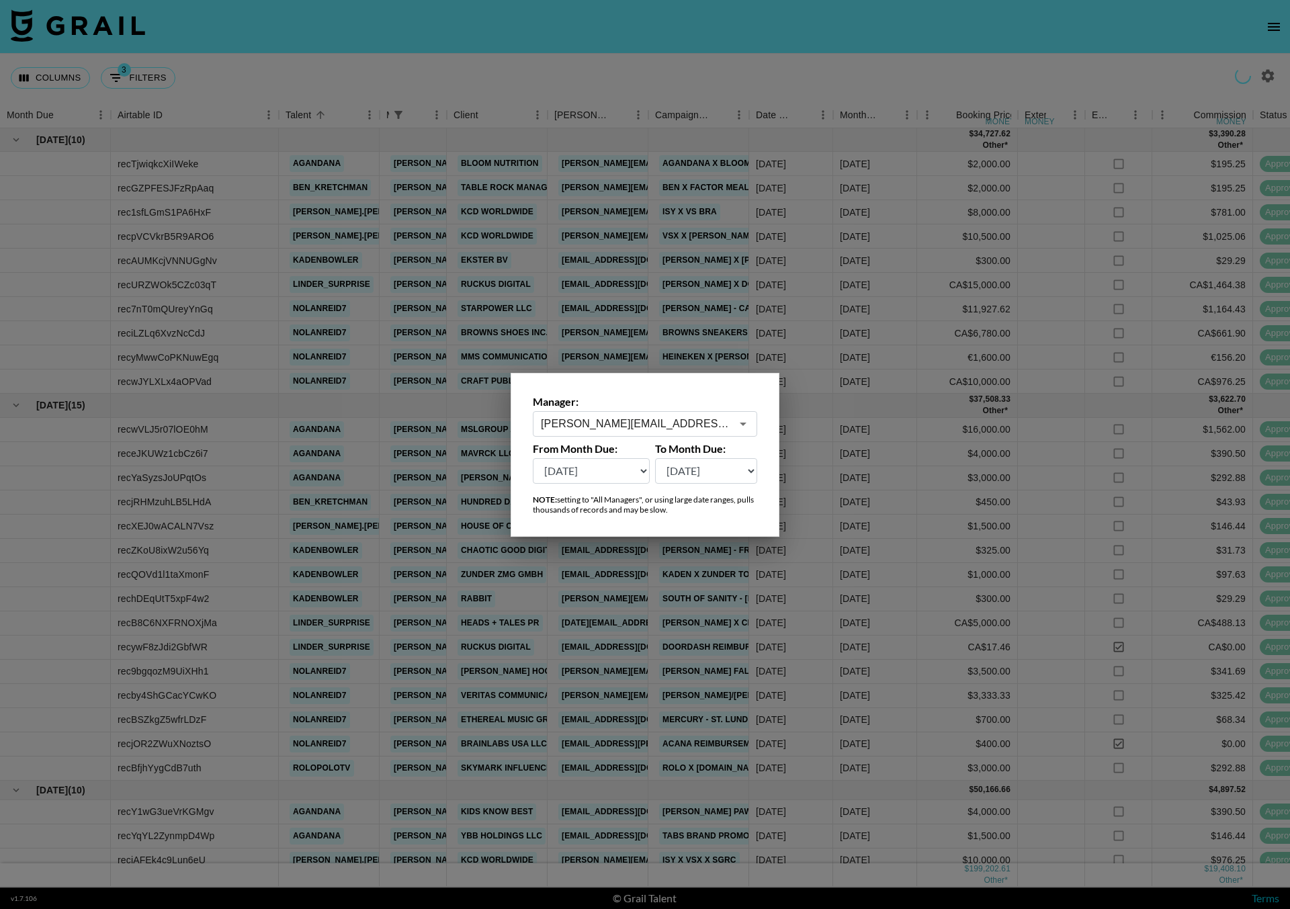
click at [547, 47] on div at bounding box center [645, 454] width 1290 height 909
